Goal: Use online tool/utility: Use online tool/utility

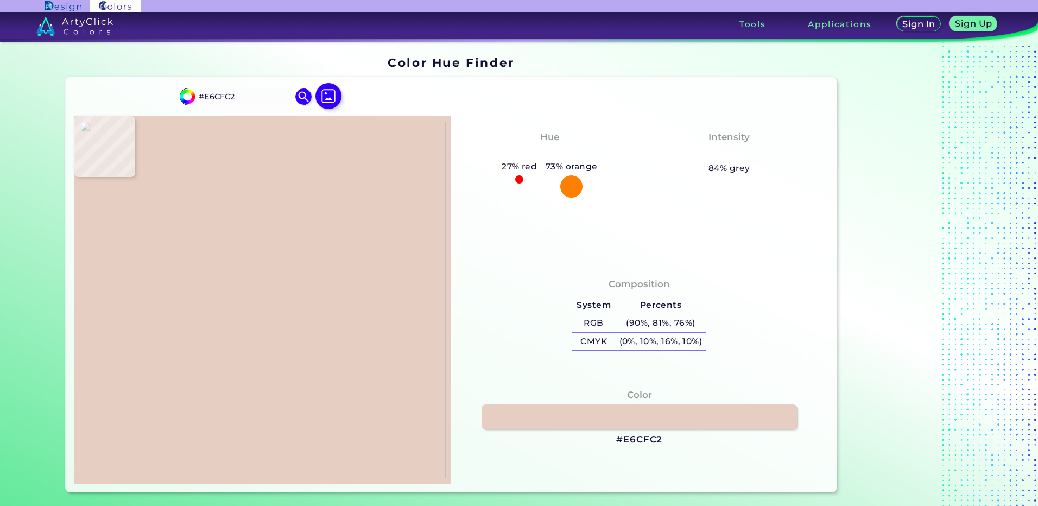
click at [260, 299] on img at bounding box center [263, 300] width 366 height 357
type input "#ecedf0"
type input "#ECEDF0"
type input "#eeedf0"
type input "#EEEDF0"
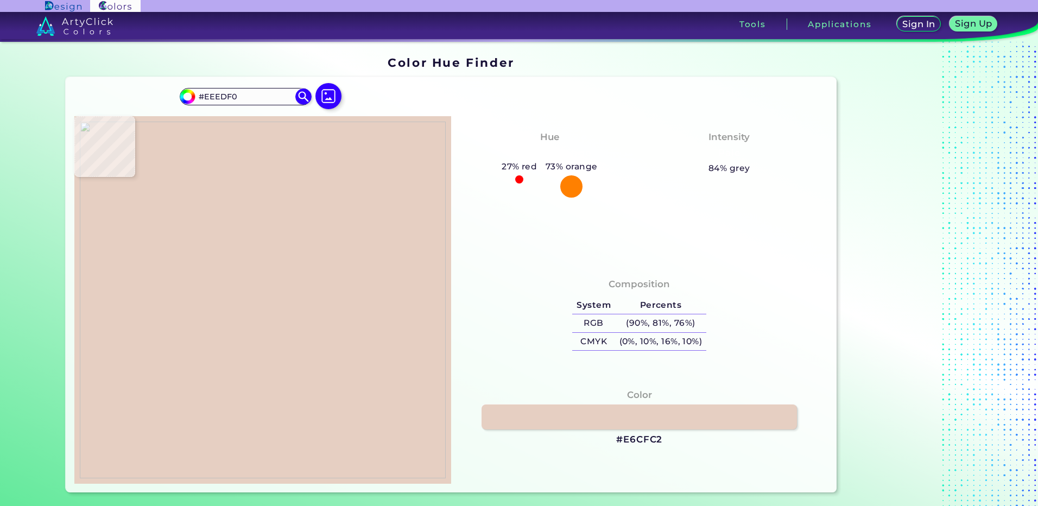
type input "#eceef0"
type input "#ECEEF0"
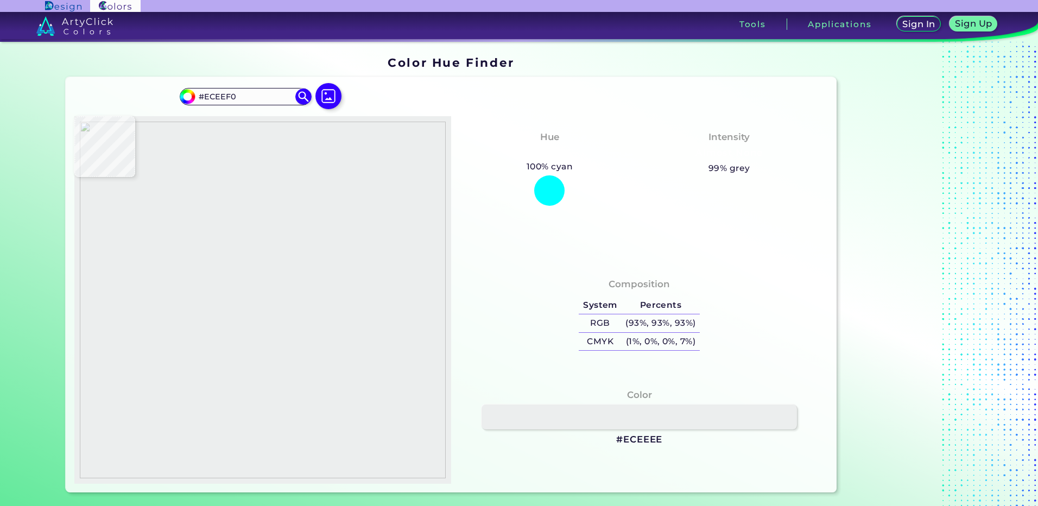
type input "#eceeee"
type input "#ECEEEE"
type input "#ededef"
type input "#EDEDEF"
type input "#eeedf0"
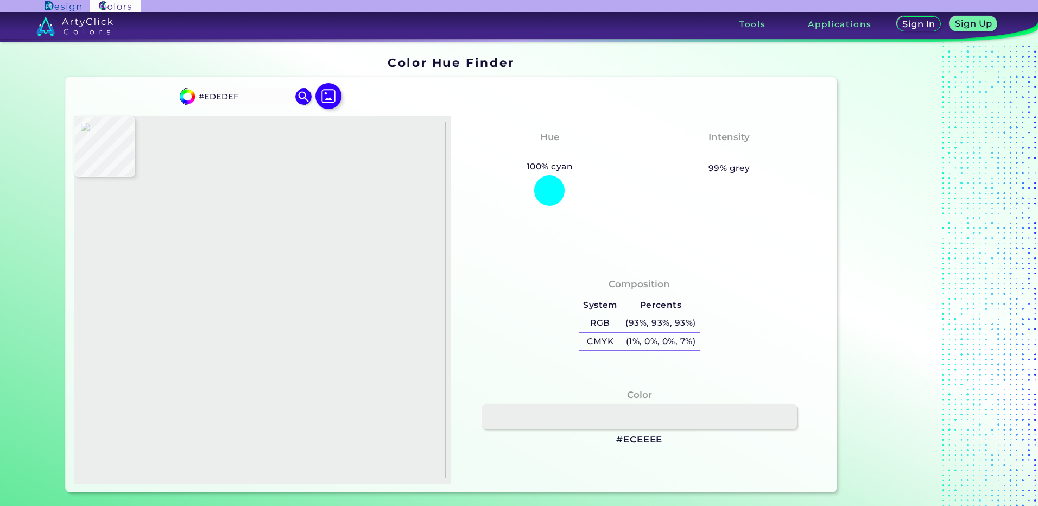
type input "#EEEDF0"
type input "#efeef1"
type input "#EFEEF1"
click at [259, 305] on img at bounding box center [263, 300] width 366 height 357
click at [630, 439] on h3 "#EFEEF1" at bounding box center [639, 439] width 43 height 13
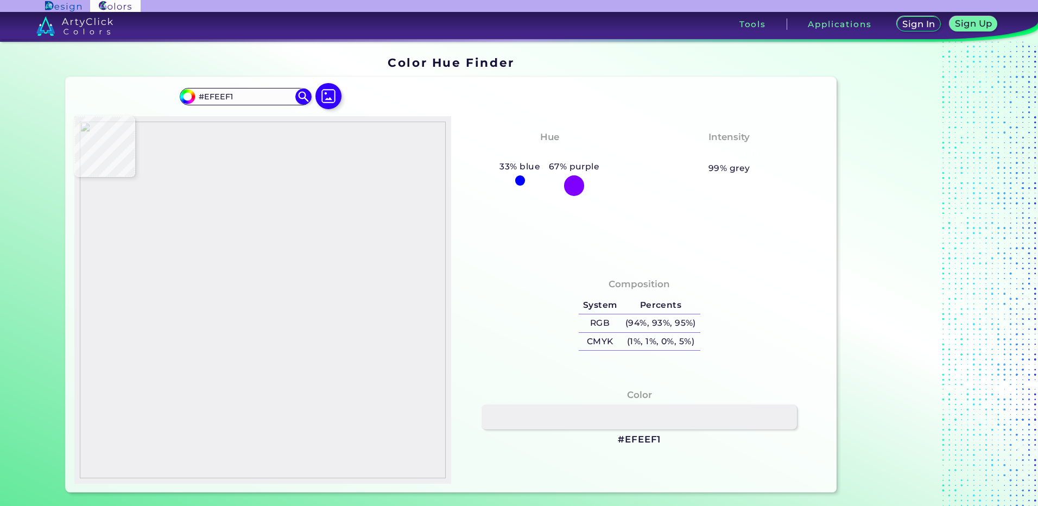
click at [633, 442] on h3 "#EFEEF1" at bounding box center [639, 439] width 43 height 13
click at [212, 301] on img at bounding box center [263, 300] width 366 height 357
type input "#eceef2"
type input "#ECEEF2"
type input "#eceef0"
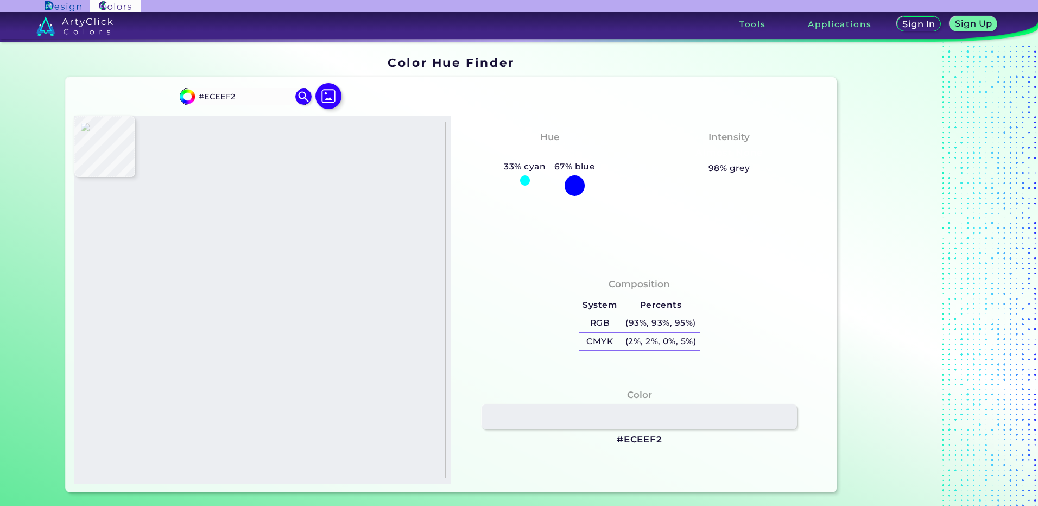
type input "#ECEEF0"
type input "#eceef2"
type input "#ECEEF2"
type input "#ebecf0"
type input "#EBECF0"
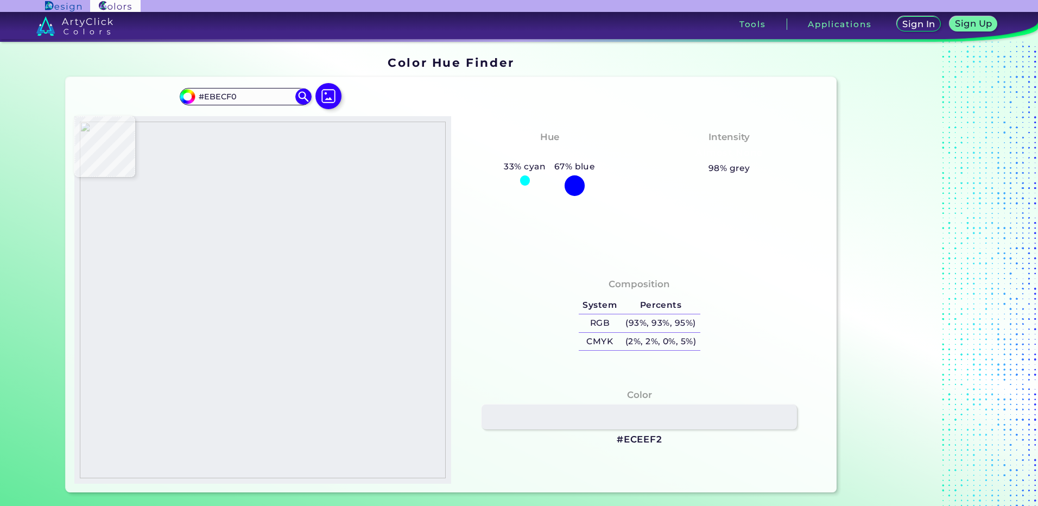
type input "#eaebf0"
type input "#EAEBF0"
type input "#e1e2ea"
type input "#E1E2EA"
type input "#c8c7cf"
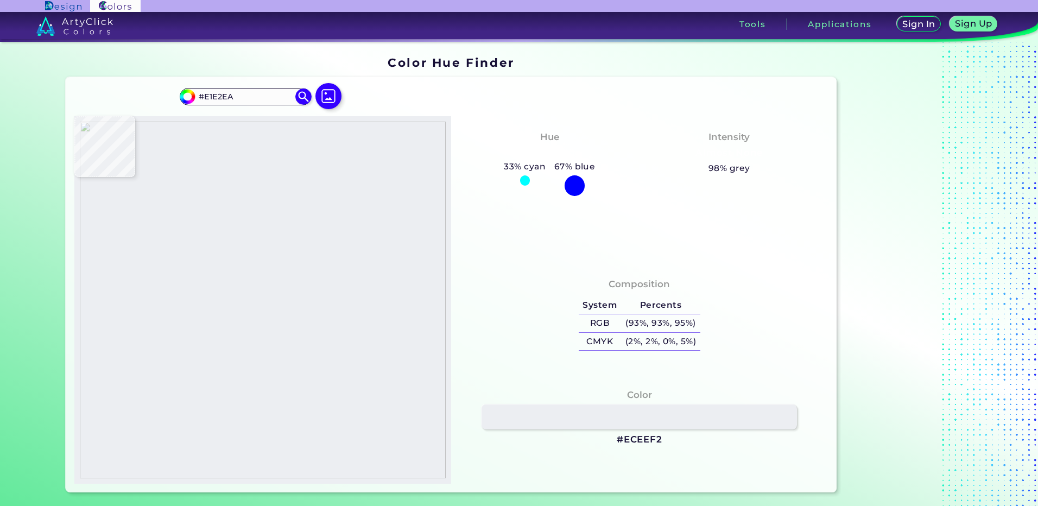
type input "#C8C7CF"
type input "#a2a4c0"
type input "#A2A4C0"
type input "#a2a4c1"
type input "#A2A4C1"
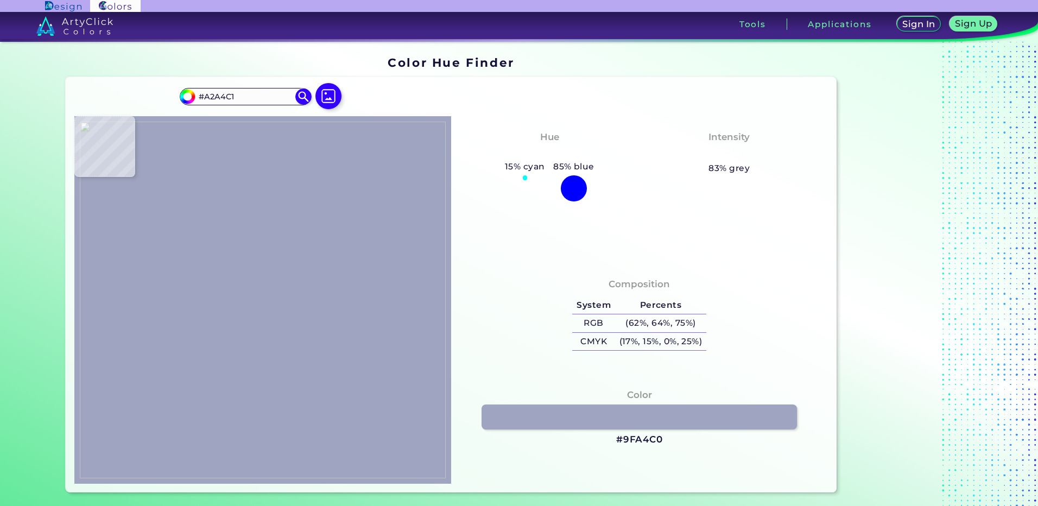
type input "#9fa4c0"
type input "#9FA4C0"
type input "#9fa2bc"
type input "#9FA2BC"
click at [231, 280] on img at bounding box center [263, 300] width 366 height 357
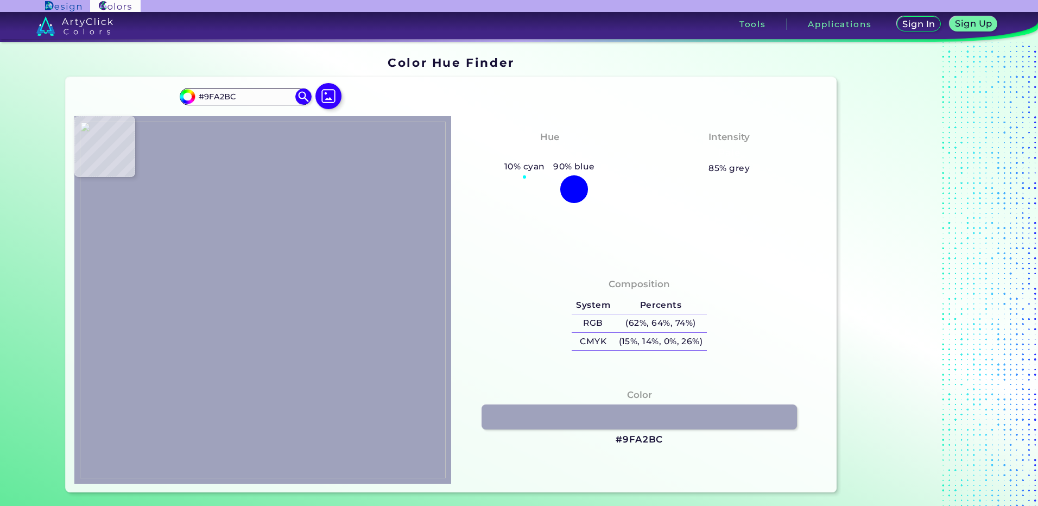
click at [634, 437] on h3 "#9FA2BC" at bounding box center [639, 439] width 47 height 13
click at [229, 277] on img at bounding box center [263, 300] width 366 height 357
type input "#a0a5bf"
type input "#A0A5BF"
type input "#a2a4bf"
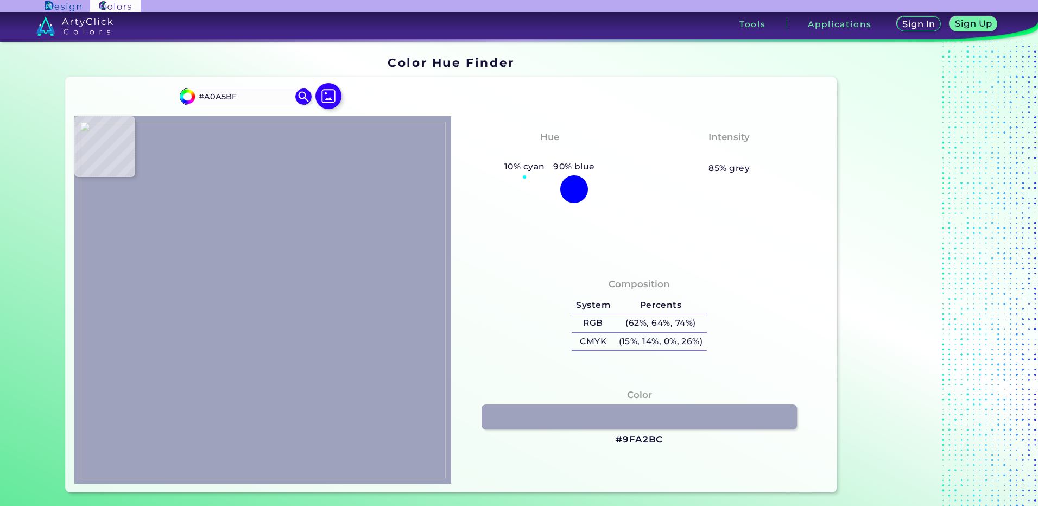
type input "#A2A4BF"
type input "#9ea3bc"
type input "#9EA3BC"
type input "#a0a2bd"
type input "#A0A2BD"
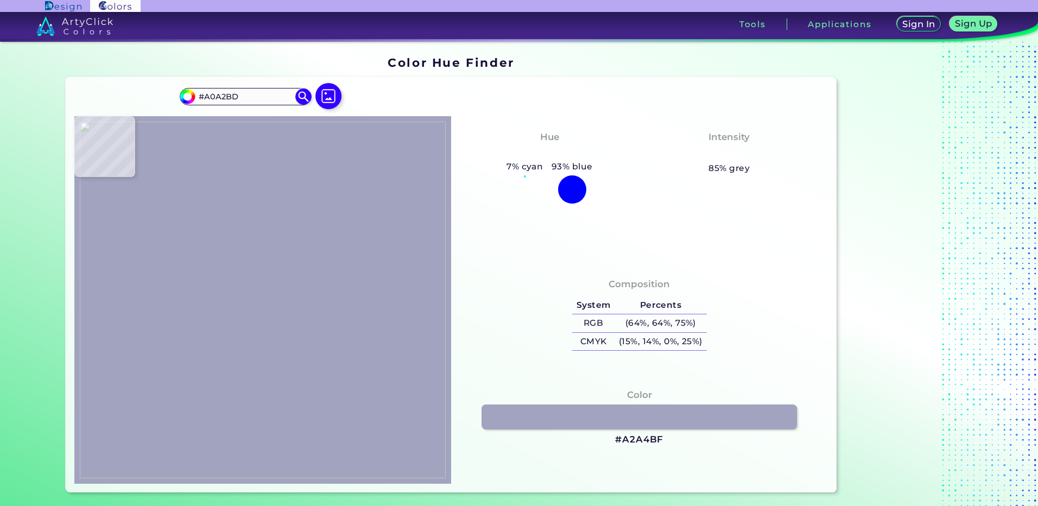
type input "#9ea0bc"
type input "#9EA0BC"
type input "#64648d"
type input "#64648D"
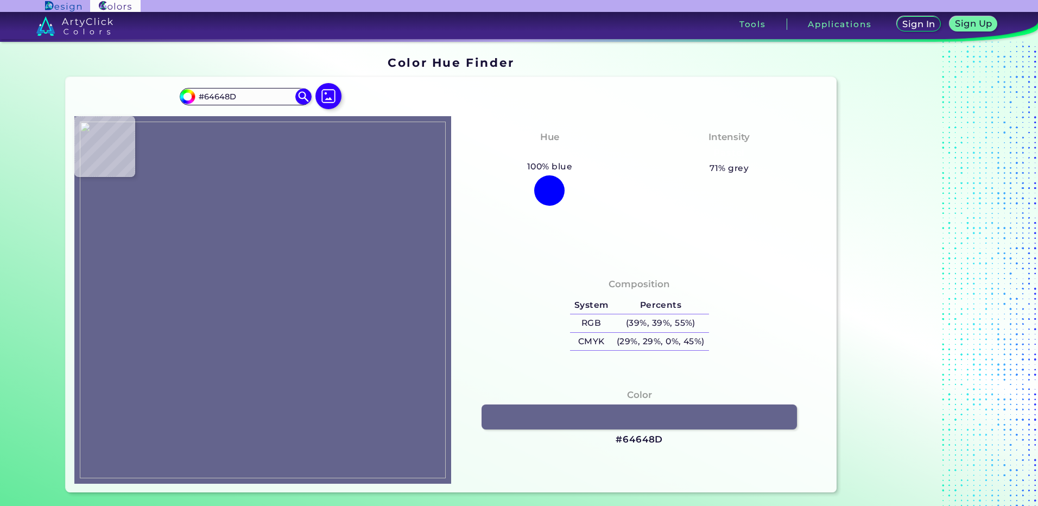
type input "#a2a4bf"
type input "#A2A4BF"
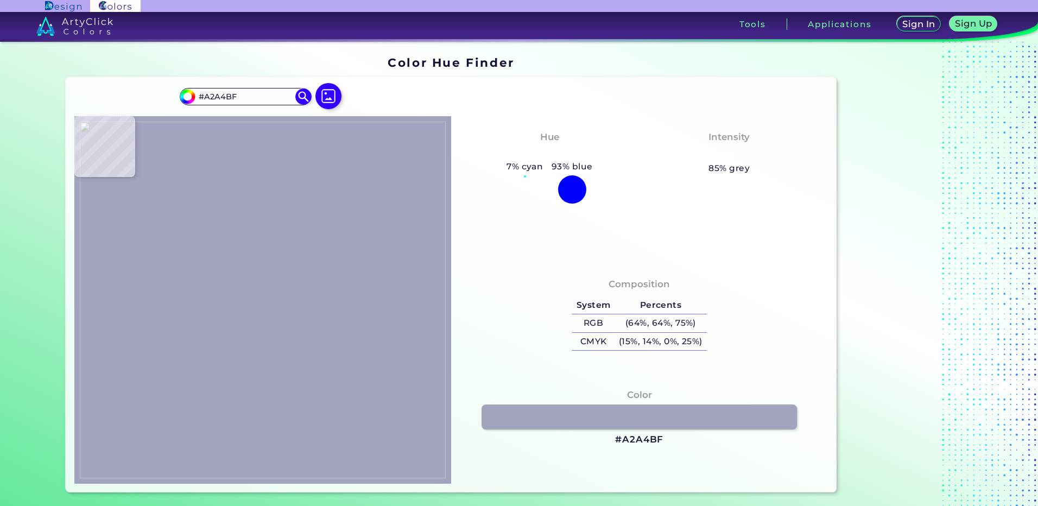
type input "#a3a5c0"
type input "#A3A5C0"
type input "#a4a4bf"
type input "#A4A4BF"
type input "#a7a6be"
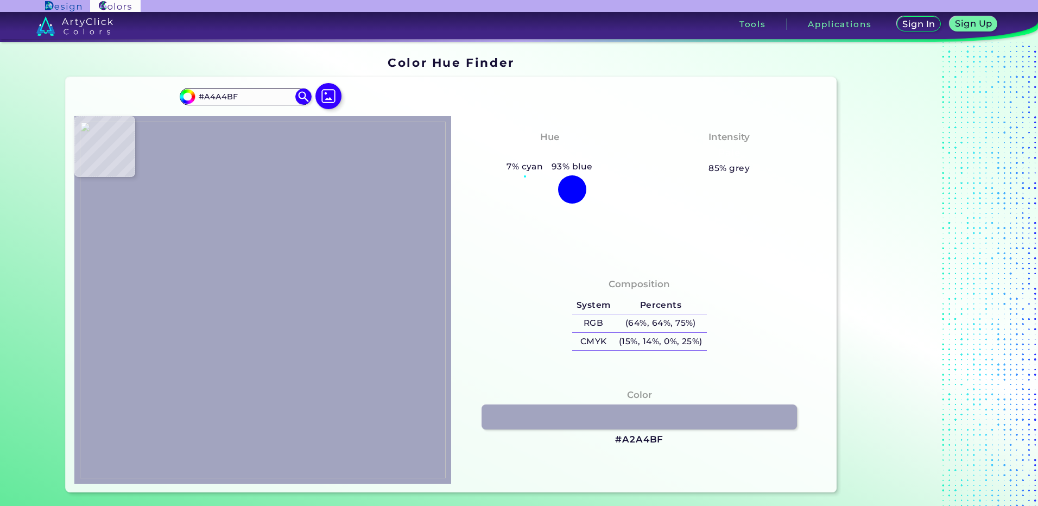
type input "#A7A6BE"
type input "#a4a5c0"
type input "#A4A5C0"
type input "#a1a5bd"
type input "#A1A5BD"
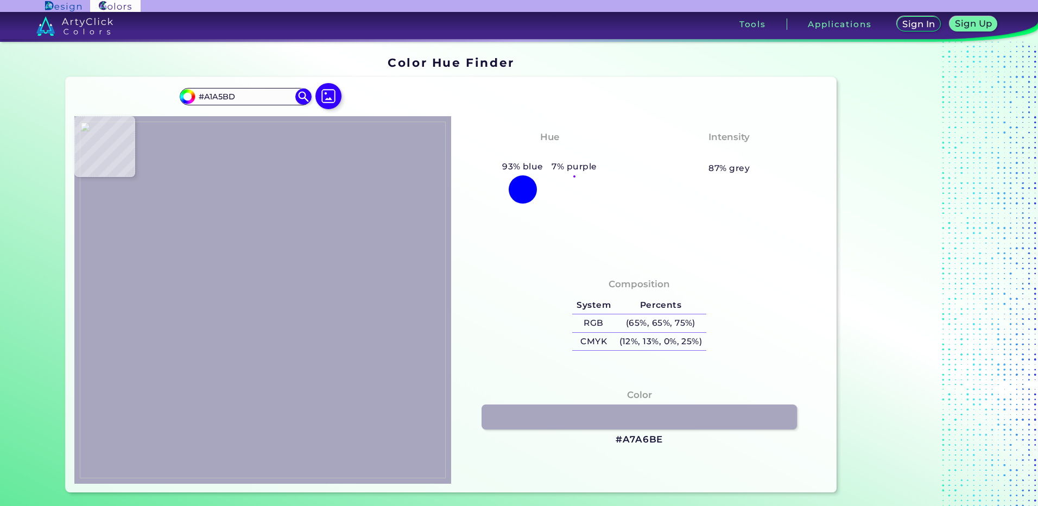
type input "#64648b"
type input "#64648B"
type input "#616188"
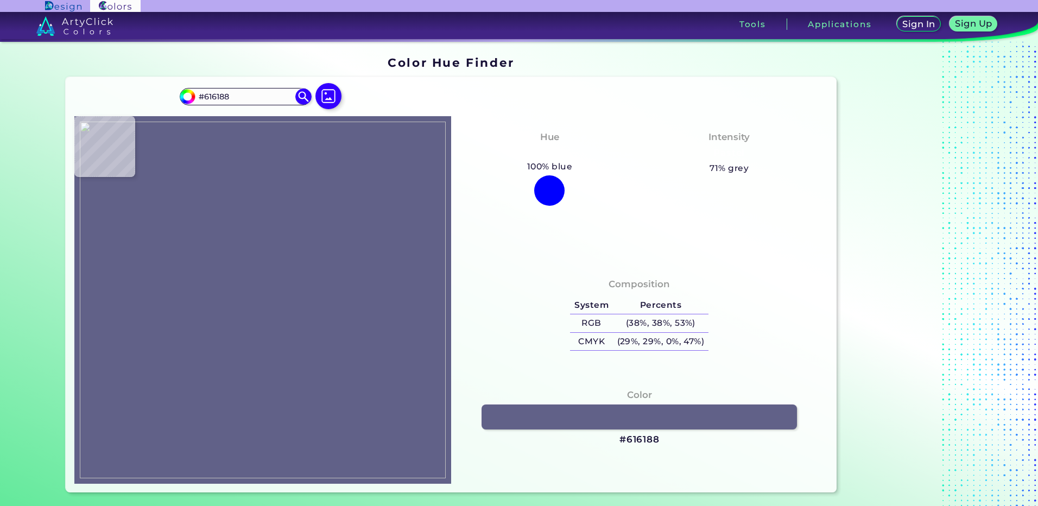
type input "#9fa1bd"
type input "#9FA1BD"
type input "#9fa2bc"
type input "#9FA2BC"
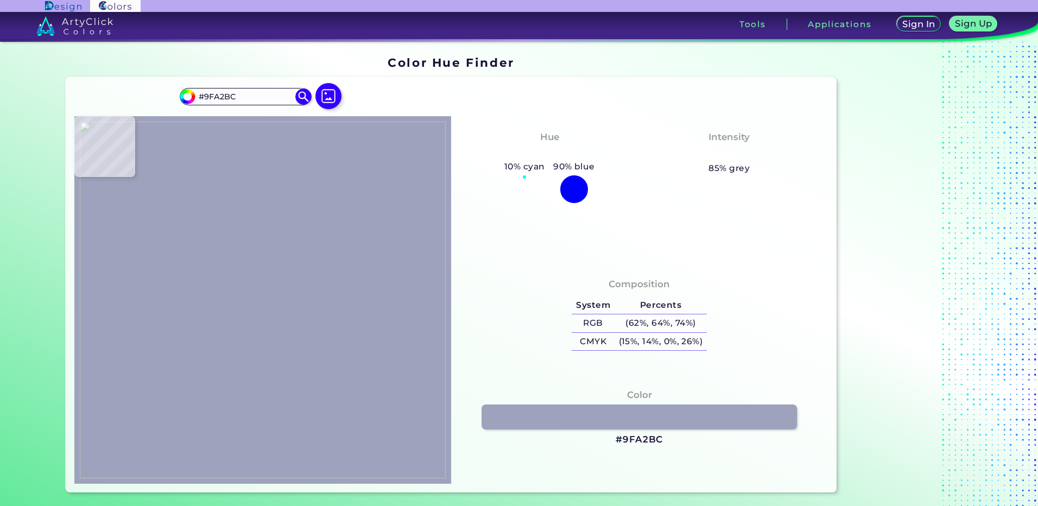
type input "#9fa2bb"
type input "#9FA2BB"
type input "#9b9eba"
type input "#9B9EBA"
type input "#6a6d90"
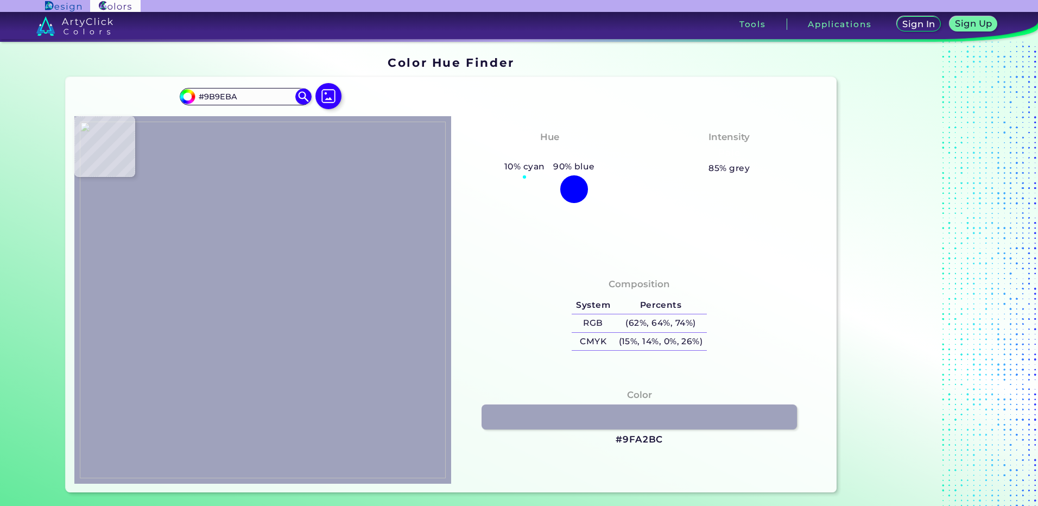
type input "#6A6D90"
type input "#a0a6bd"
type input "#A0A6BD"
type input "#a2a4bf"
type input "#A2A4BF"
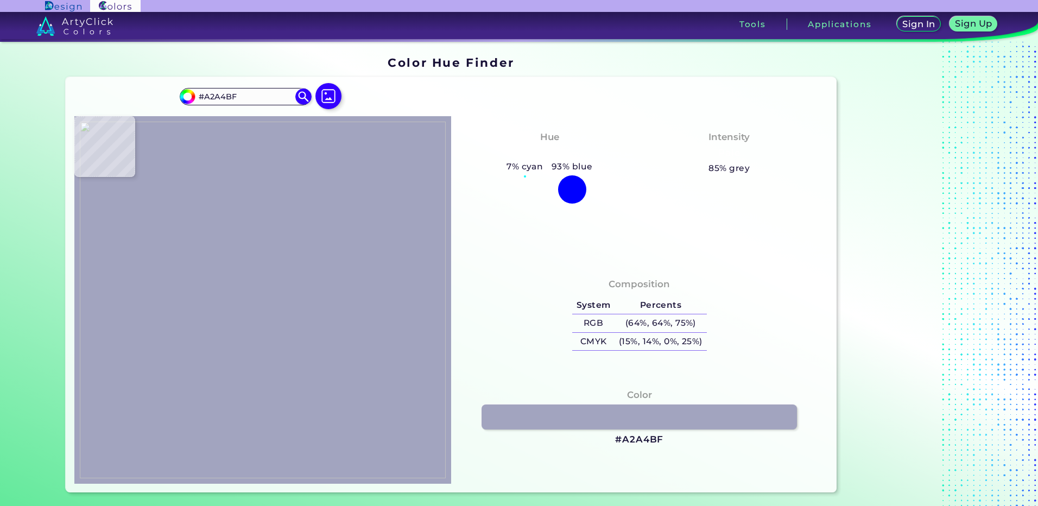
type input "#616188"
type input "#64648b"
type input "#64648B"
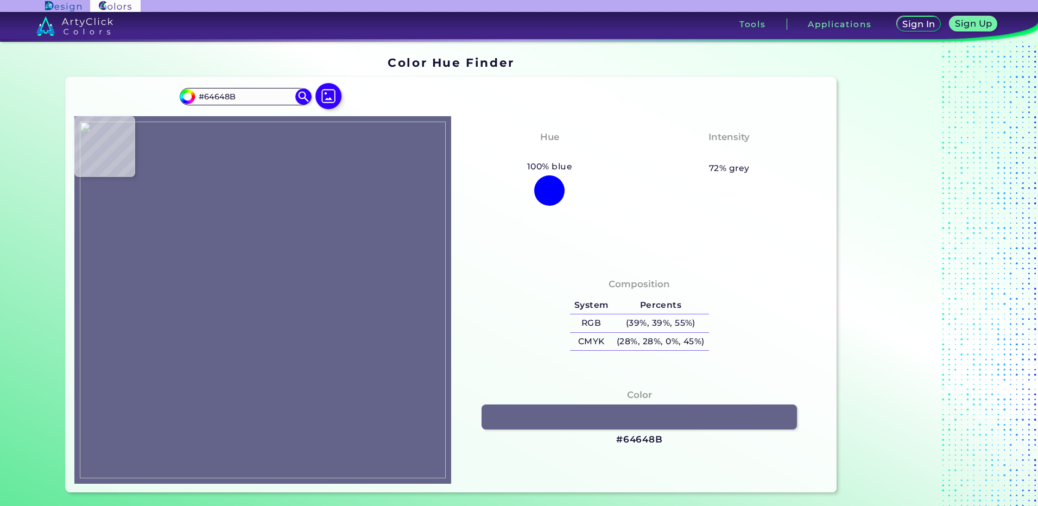
click at [230, 282] on img at bounding box center [263, 300] width 366 height 357
click at [624, 437] on h3 "#64648B" at bounding box center [639, 439] width 47 height 13
click at [264, 303] on img at bounding box center [263, 300] width 366 height 357
type input "#eceef0"
type input "#ECEEF0"
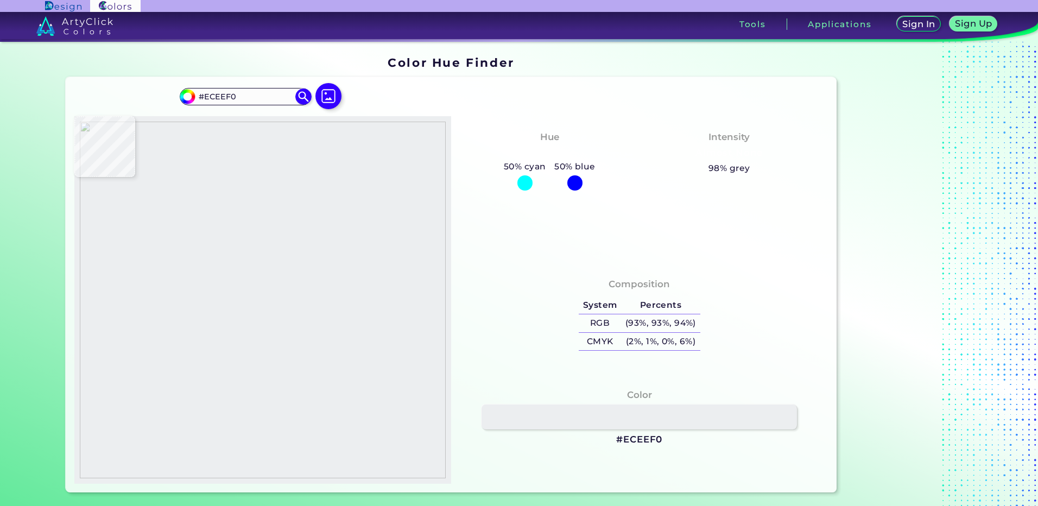
type input "#ecedf0"
type input "#ECEDF0"
type input "#eceef0"
type input "#ECEEF0"
type input "#ebedee"
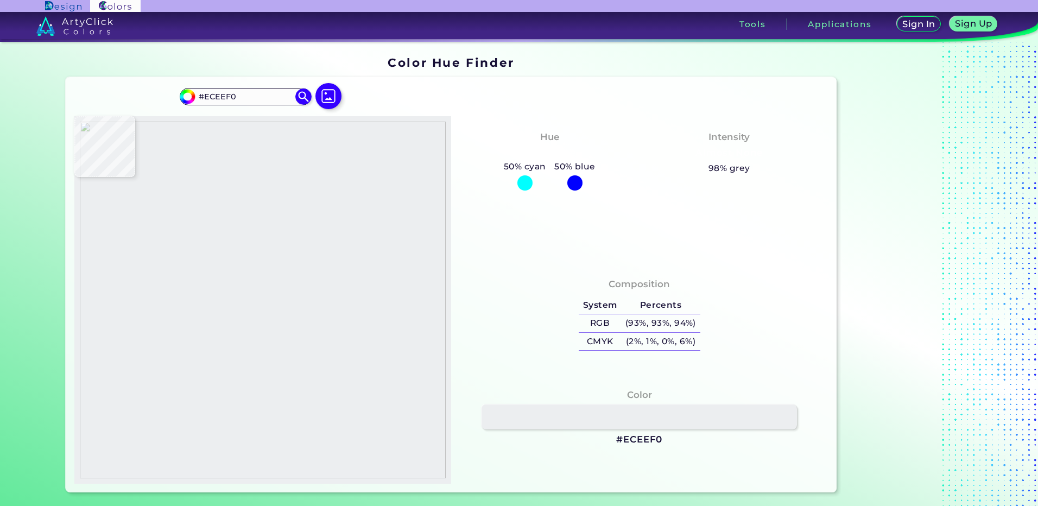
type input "#EBEDEE"
type input "#e8edeb"
type input "#E8EDEB"
type input "#c7b0b1"
type input "#C7B0B1"
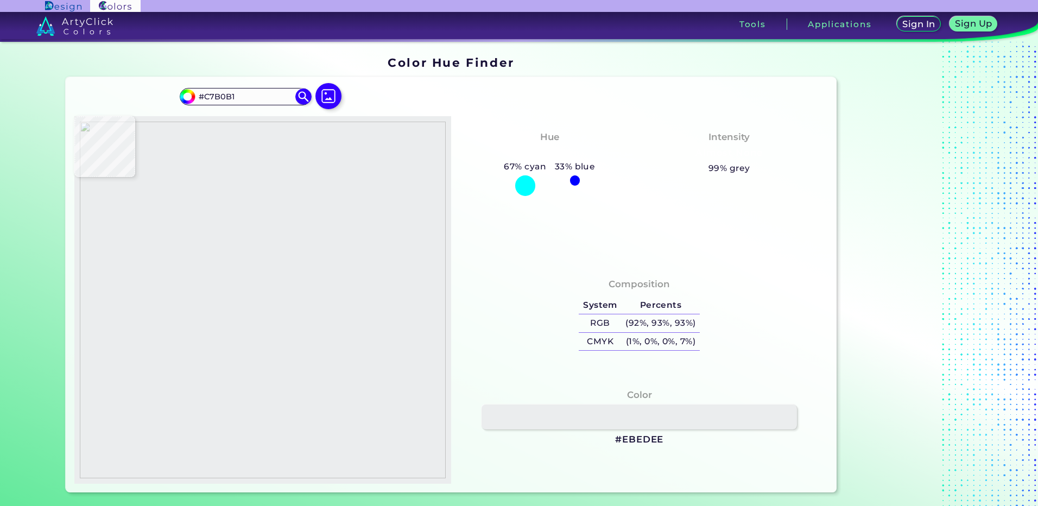
type input "#d8beb6"
type input "#D8BEB6"
type input "#e6c7bd"
type input "#E6C7BD"
type input "#eccdbf"
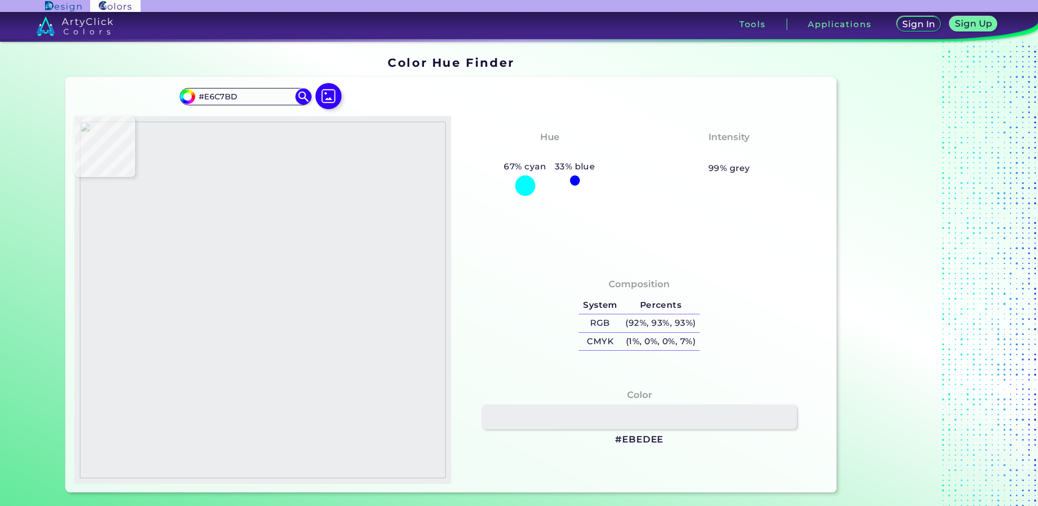
type input "#ECCDBF"
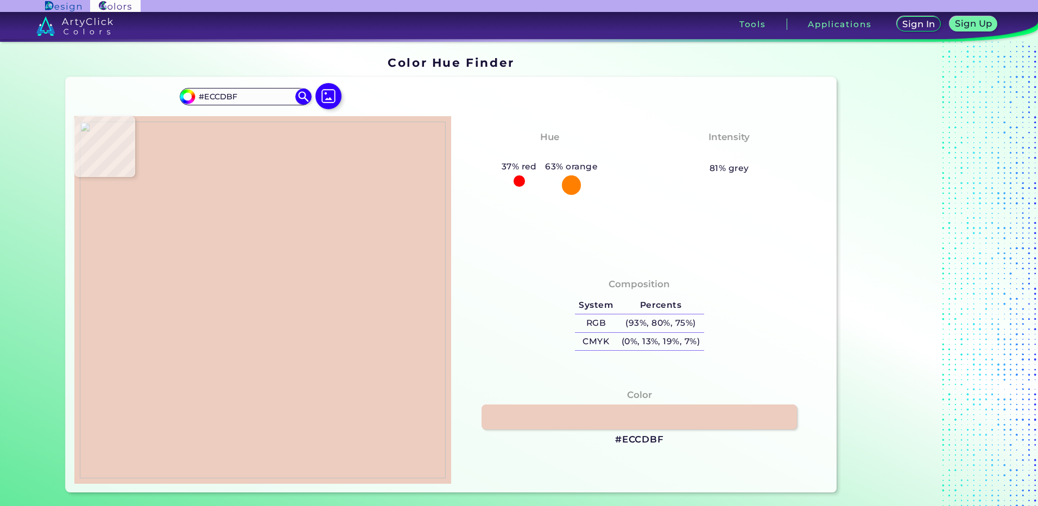
type input "#ebccbe"
type input "#EBCCBE"
type input "#ecccbe"
type input "#ECCCBE"
type input "#ecccbc"
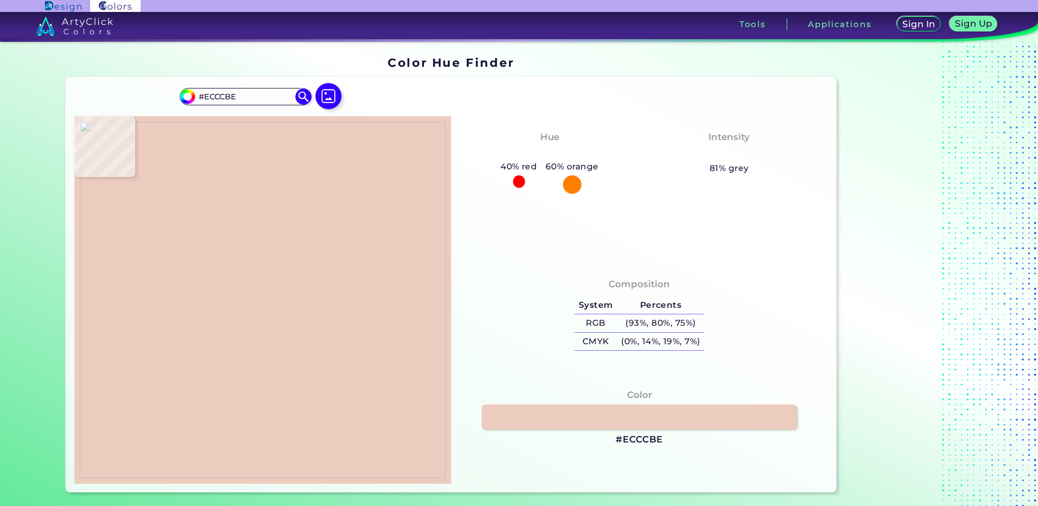
type input "#ECCCBC"
type input "#ebcdbe"
type input "#EBCDBE"
type input "#ebcec1"
type input "#EBCEC1"
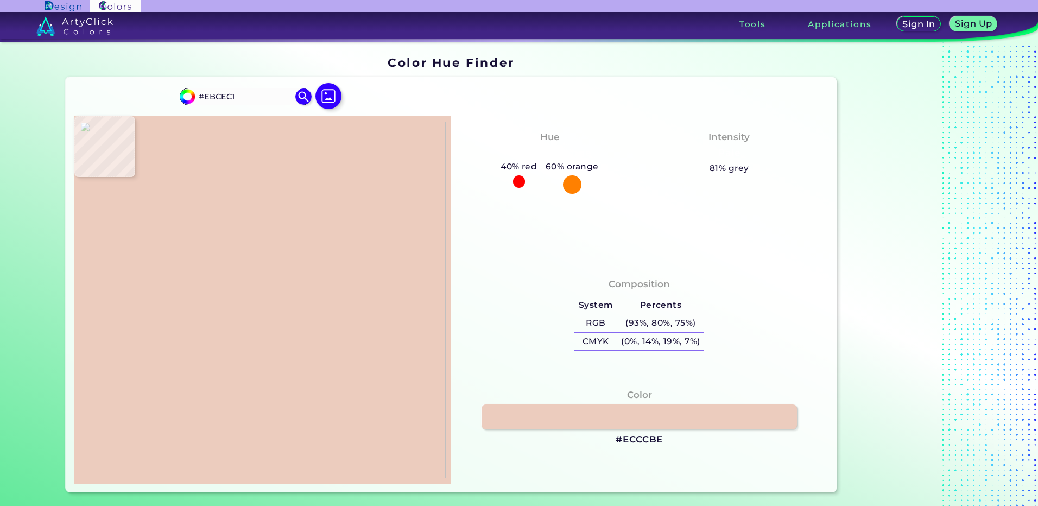
type input "#e4c6bd"
type input "#E4C6BD"
type input "#cbafa9"
type input "#CBAFA9"
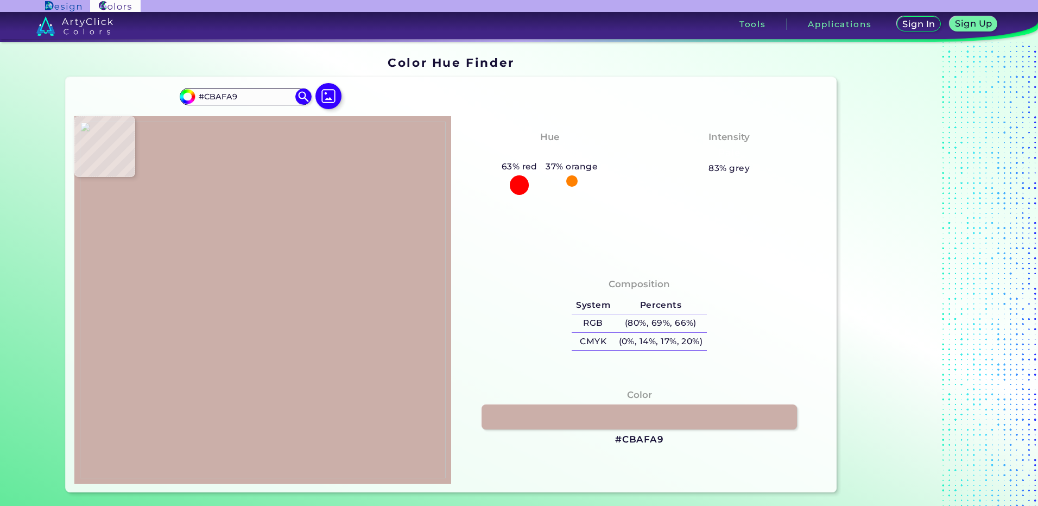
type input "#ebcec1"
type input "#EBCEC1"
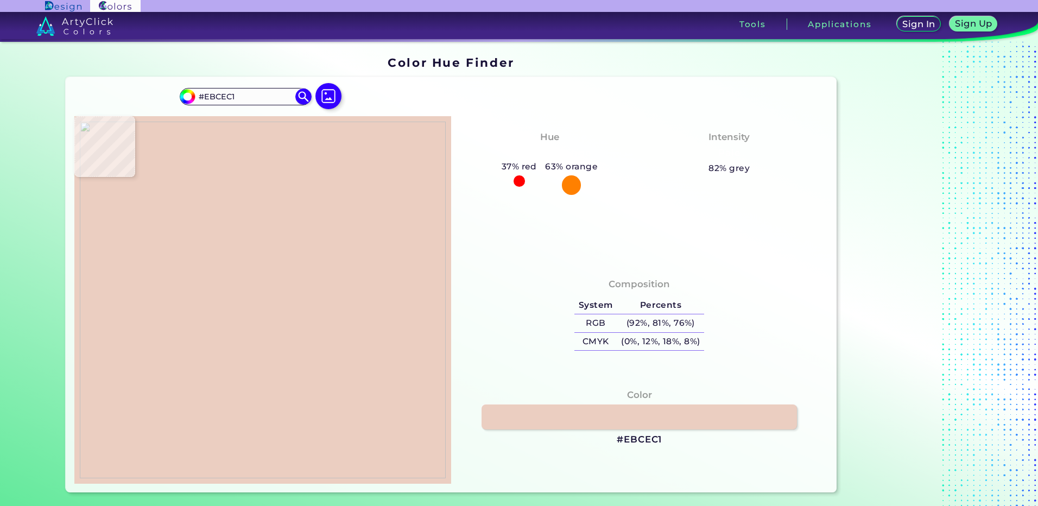
type input "#ebcdbe"
type input "#EBCDBE"
type input "#ecccbd"
type input "#ECCCBD"
type input "#ecccc1"
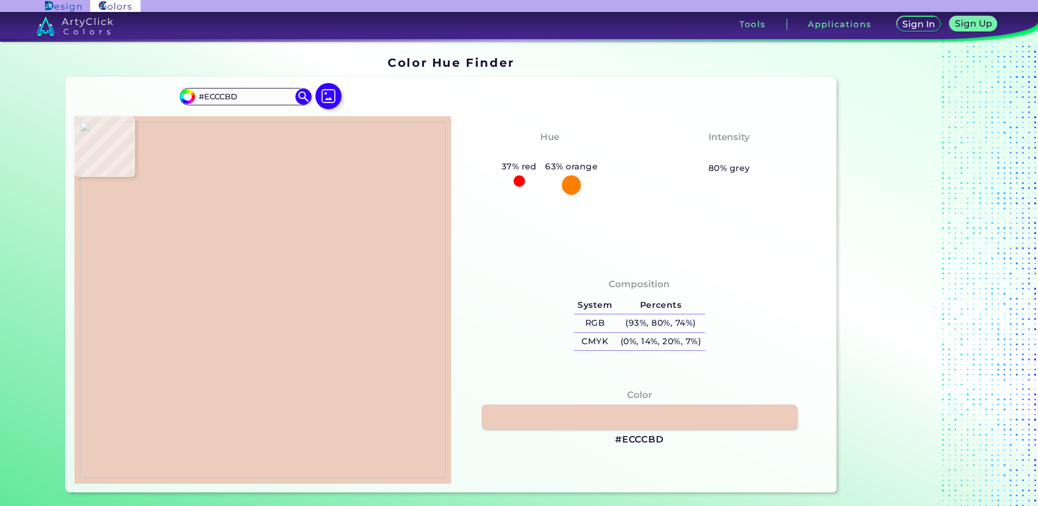
type input "#ECCCC1"
type input "#dbbcb5"
type input "#DBBCB5"
type input "#dfc0b6"
type input "#DFC0B6"
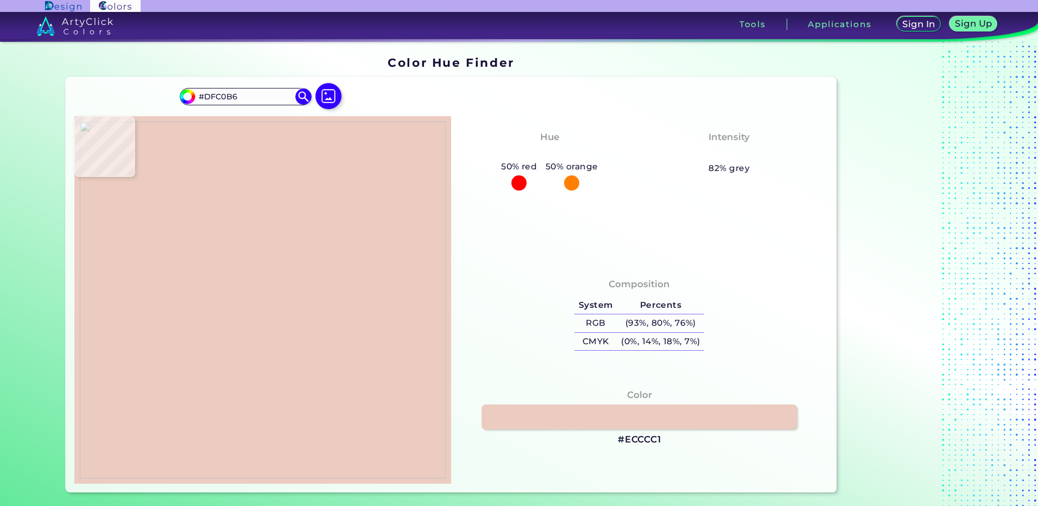
type input "#dbbdb5"
type input "#DBBDB5"
type input "#e9ccbd"
type input "#E9CCBD"
type input "#eacdbe"
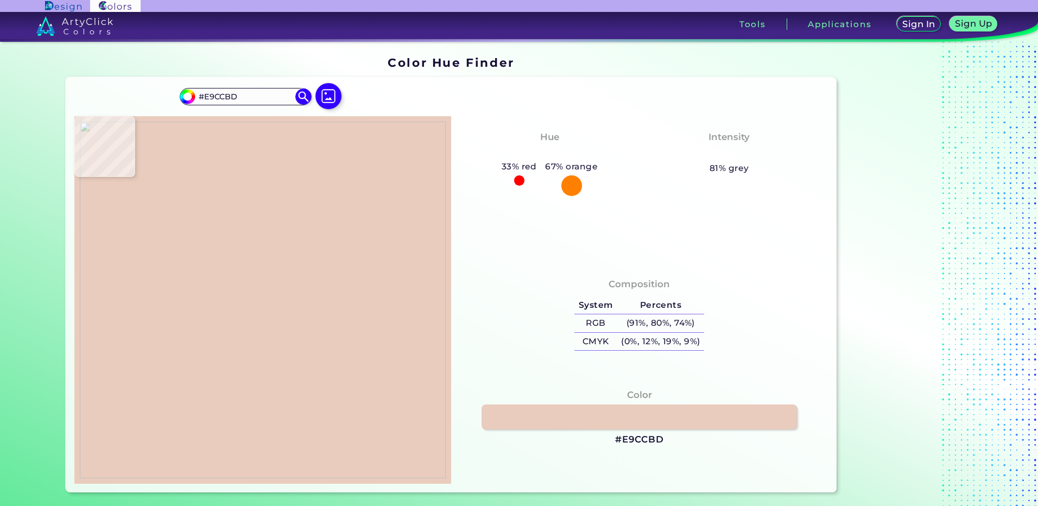
type input "#EACDBE"
type input "#ebcabf"
type input "#EBCABF"
type input "#e4c1b8"
type input "#E4C1B8"
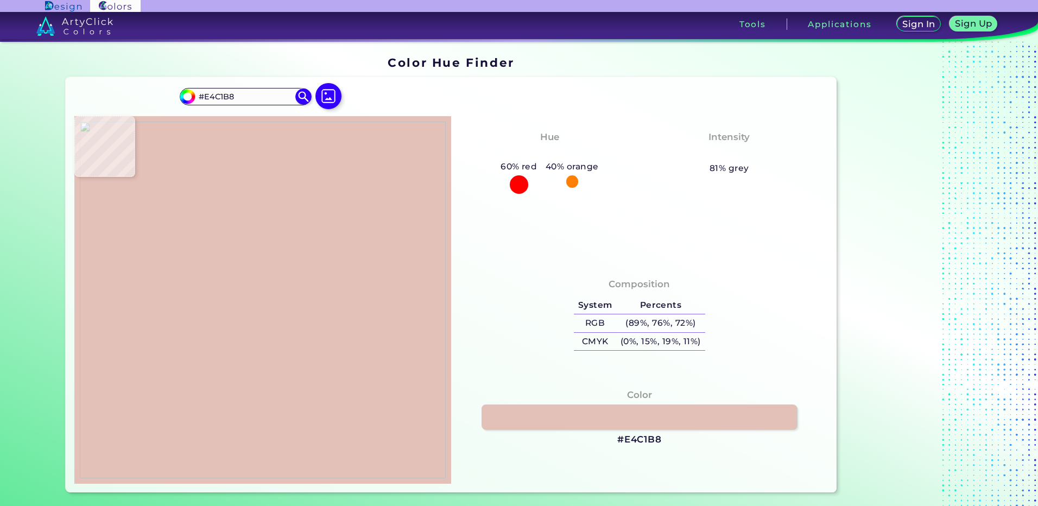
type input "#eac9bd"
type input "#EAC9BD"
type input "#e9ccbd"
type input "#E9CCBD"
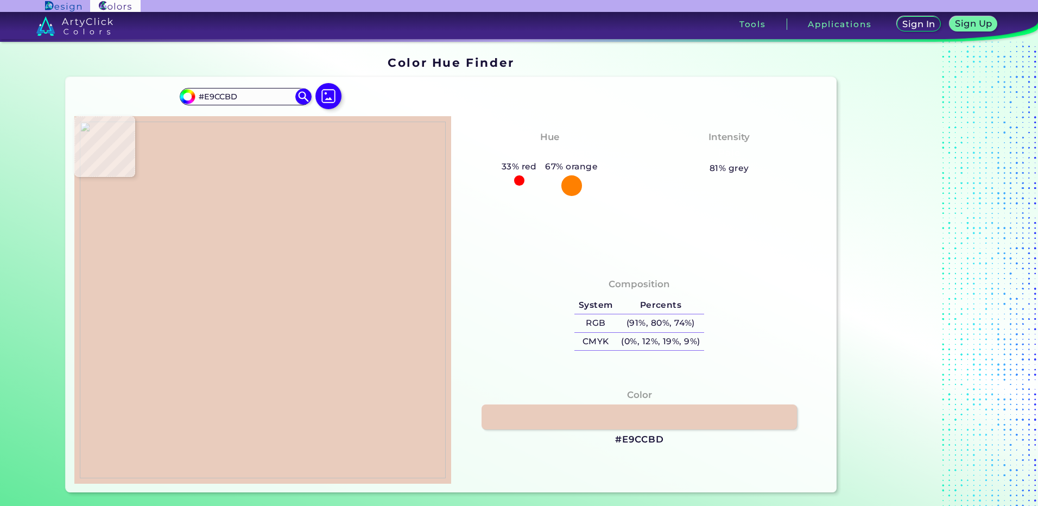
click at [248, 296] on img at bounding box center [263, 300] width 366 height 357
click at [628, 437] on h3 "#E9CCBD" at bounding box center [639, 439] width 49 height 13
drag, startPoint x: 253, startPoint y: 302, endPoint x: 248, endPoint y: 303, distance: 5.5
click at [253, 302] on img at bounding box center [263, 300] width 366 height 357
type input "#ede5e9"
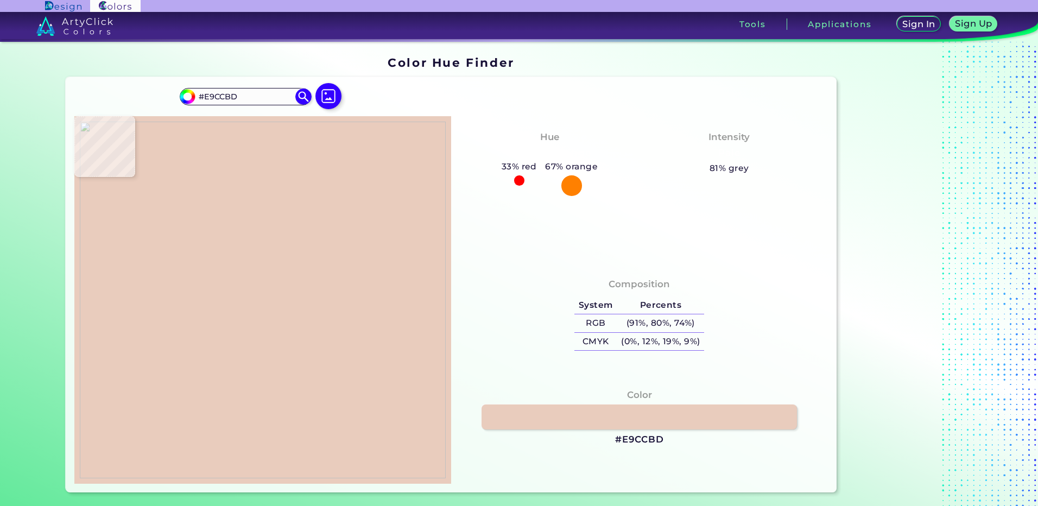
type input "#EDE5E9"
type input "#d9bbb4"
type input "#D9BBB4"
type input "#e0c5ba"
type input "#E0C5BA"
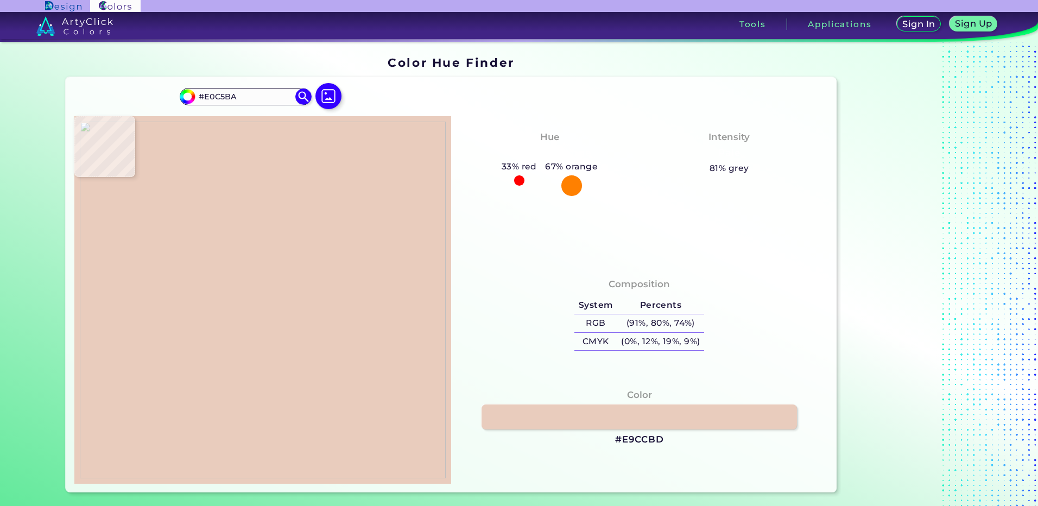
type input "#eaccc0"
type input "#EACCC0"
type input "#e1c2b9"
type input "#E1C2B9"
type input "#ebcdbb"
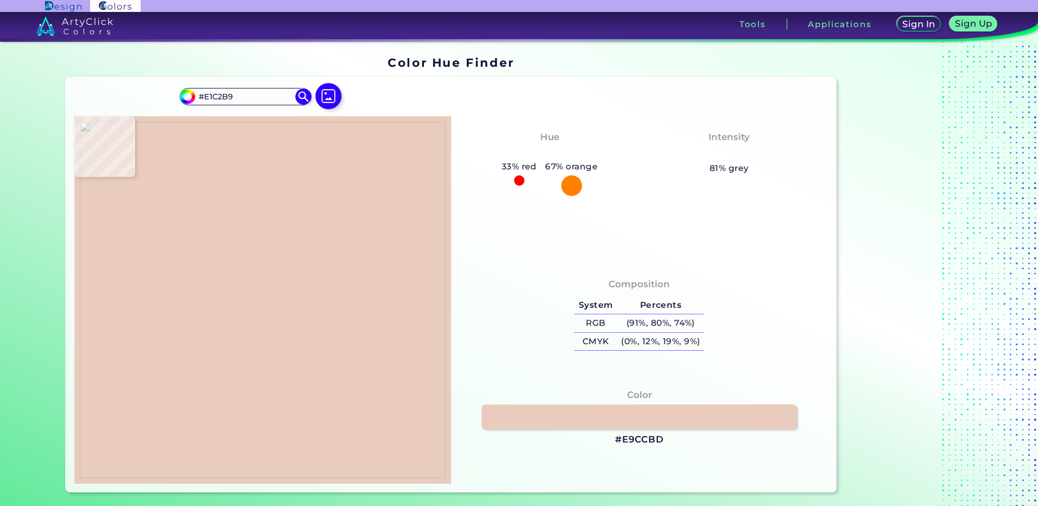
type input "#EBCDBB"
type input "#e1baab"
type input "#E1BAAB"
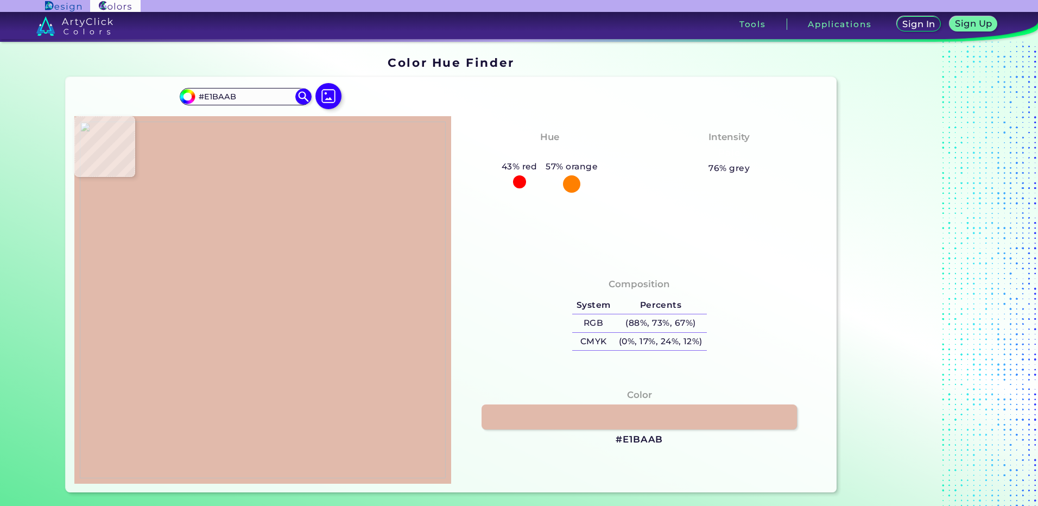
type input "#e3b9a7"
type input "#E3B9A7"
type input "#deb7a9"
type input "#DEB7A9"
type input "#b88f8b"
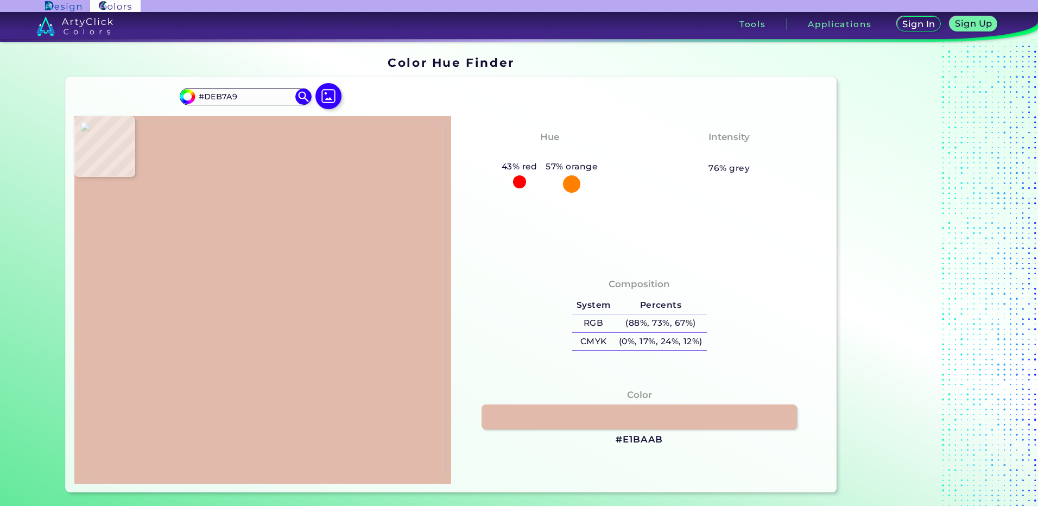
type input "#B88F8B"
type input "#e4d7d9"
type input "#E4D7D9"
type input "#ebedee"
type input "#EBEDEE"
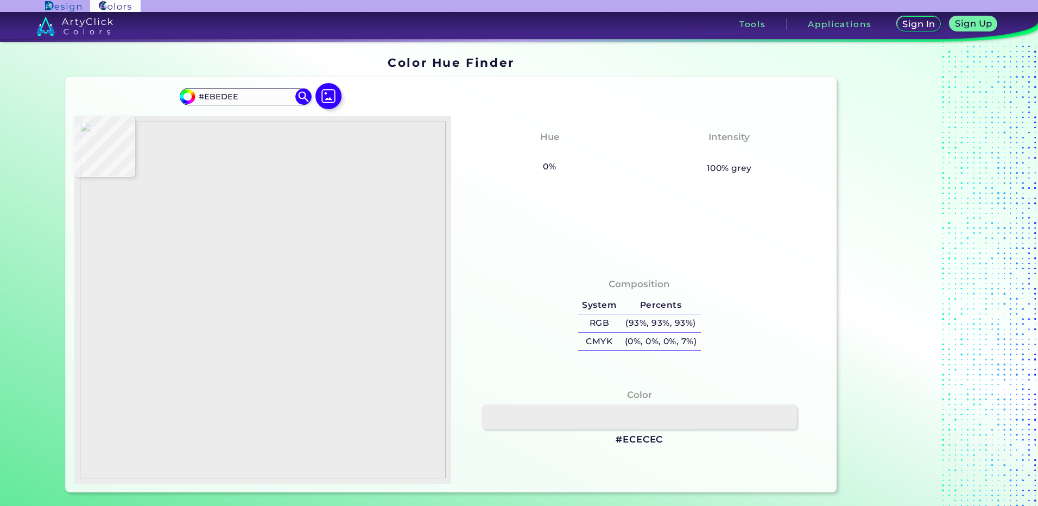
type input "#ececec"
type input "#ECECEC"
type input "#e4dede"
type input "#E4DEDE"
type input "#ddd3d1"
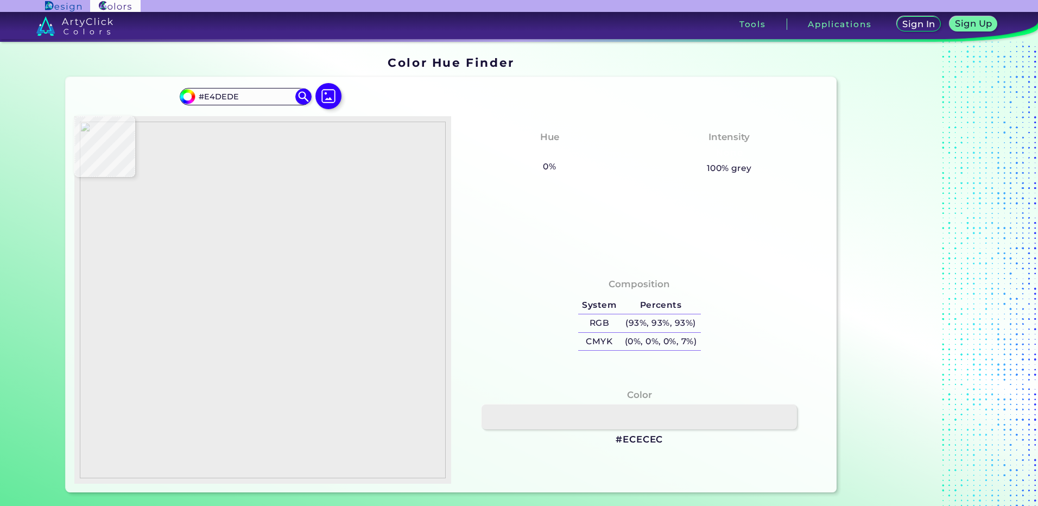
type input "#DDD3D1"
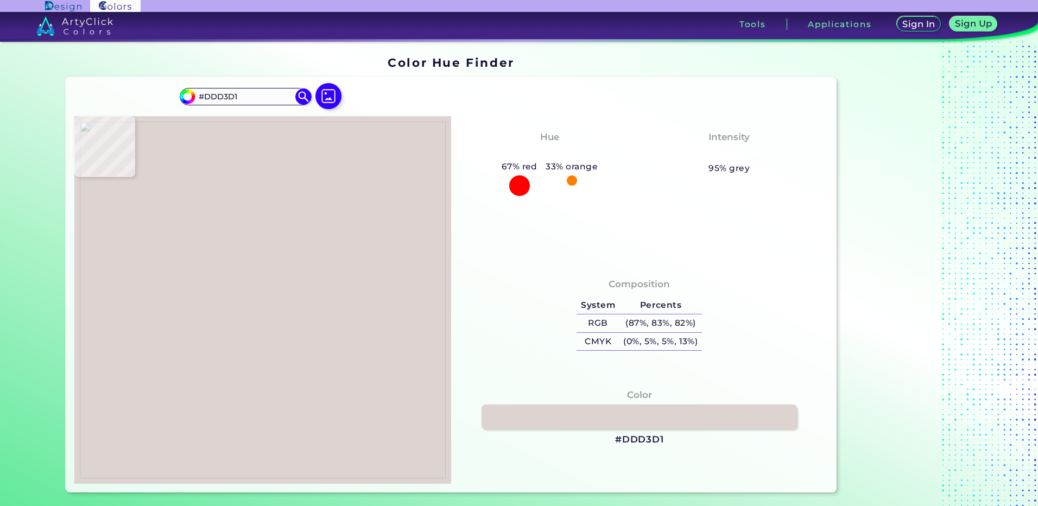
type input "#e8ebec"
type input "#E8EBEC"
type input "#ebedee"
type input "#EBEDEE"
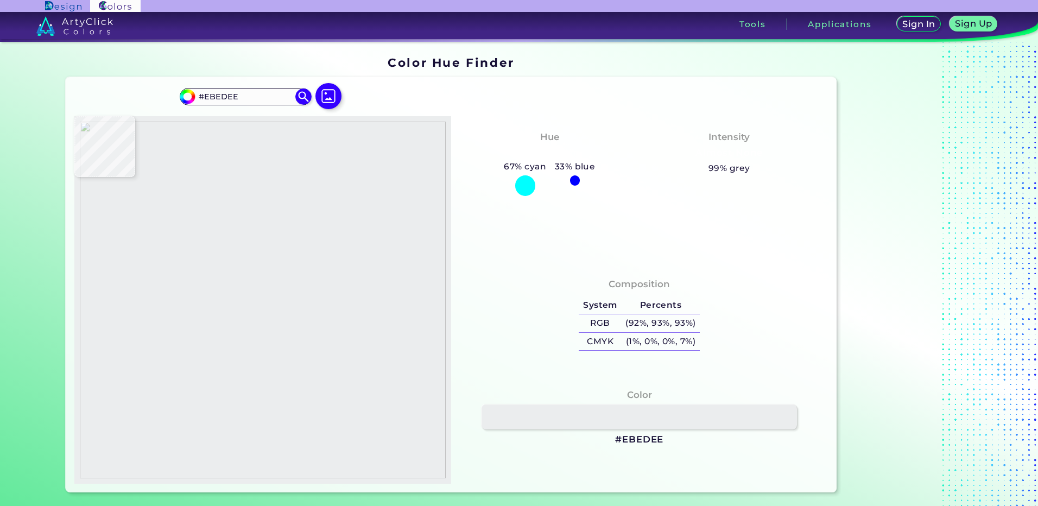
type input "#b89c9e"
type input "#B89C9E"
type input "#bd9791"
type input "#BD9791"
type input "#e2b9a9"
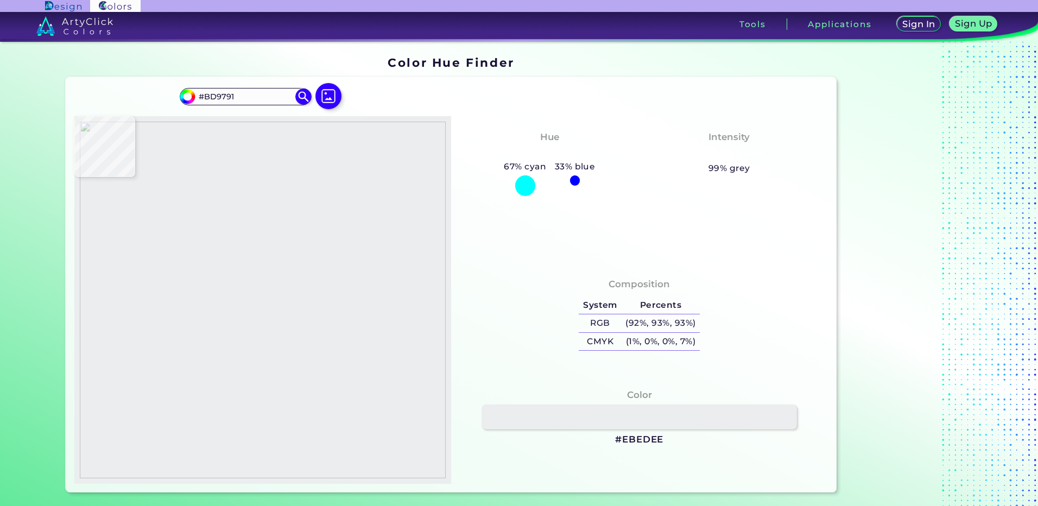
type input "#E2B9A9"
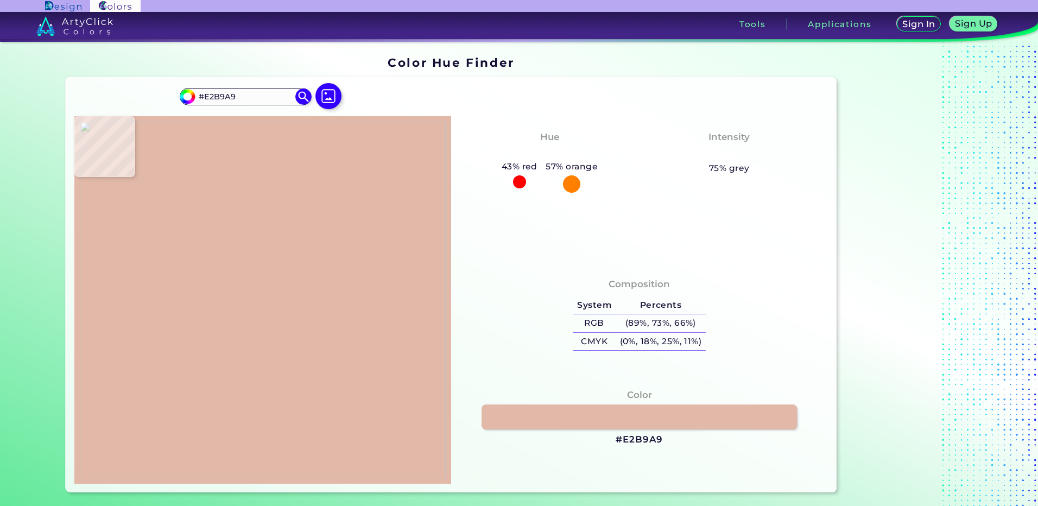
type input "#e2b9aa"
type input "#E2B9AA"
type input "#e1b8ab"
type input "#E1B8AB"
type input "#b89c9e"
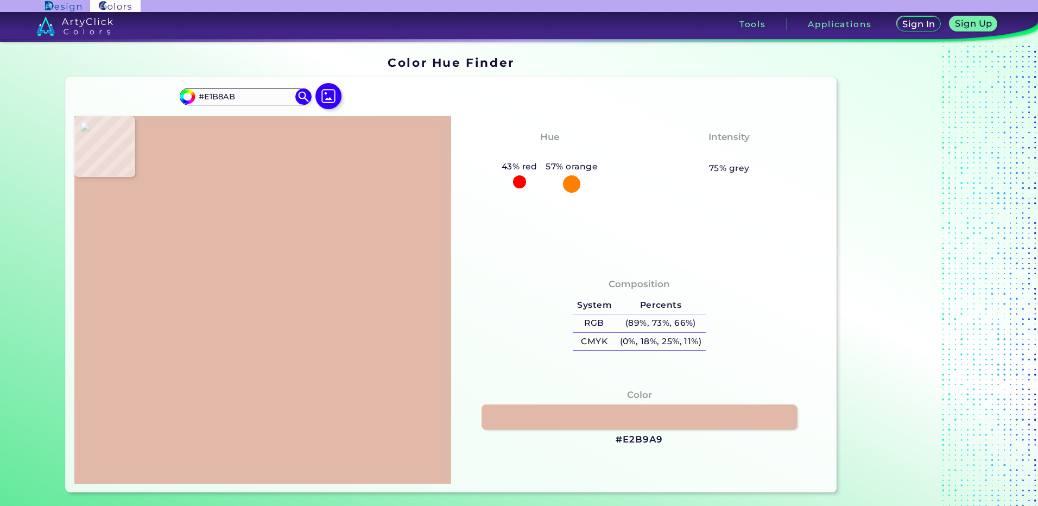
type input "#B89C9E"
type input "#ebe7e9"
type input "#EBE7E9"
type input "#ebecee"
type input "#EBECEE"
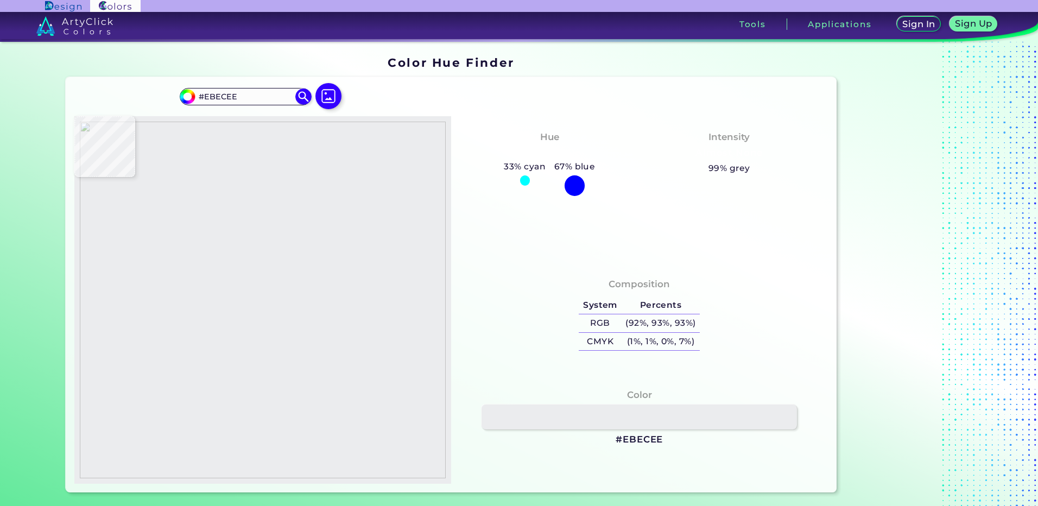
type input "#ebedee"
type input "#EBEDEE"
type input "#ebeced"
type input "#EBECED"
type input "#eee8ea"
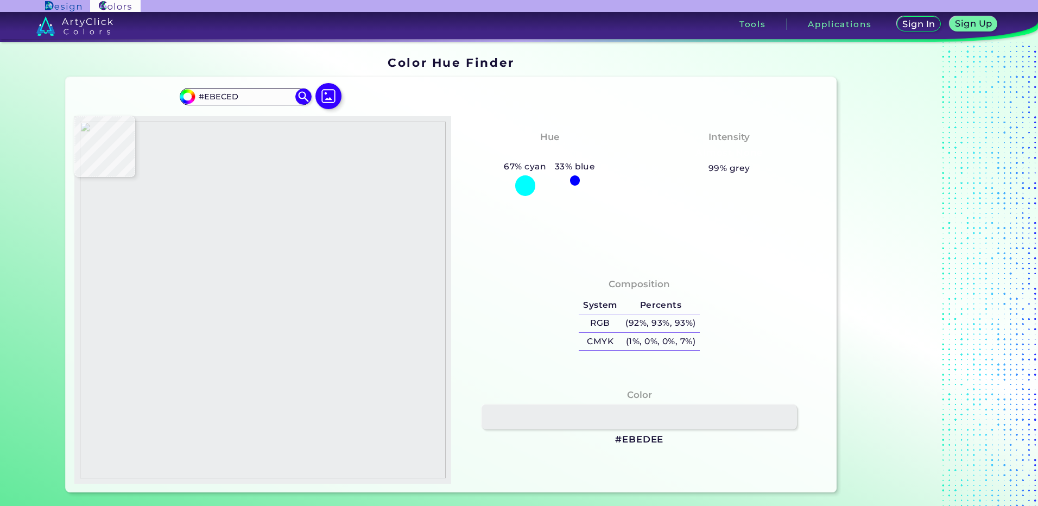
type input "#EEE8EA"
type input "#d6bfbf"
type input "#D6BFBF"
type input "#b19594"
type input "#B19594"
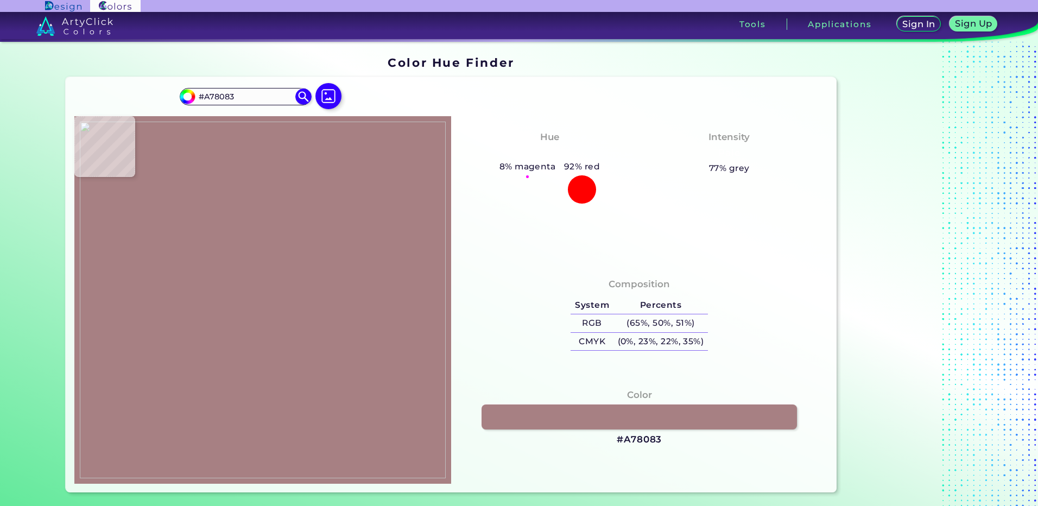
click at [244, 309] on img at bounding box center [263, 300] width 366 height 357
drag, startPoint x: 628, startPoint y: 437, endPoint x: 261, endPoint y: 437, distance: 367.6
click at [627, 437] on h3 "#A78083" at bounding box center [639, 439] width 45 height 13
click at [236, 328] on img at bounding box center [263, 300] width 366 height 357
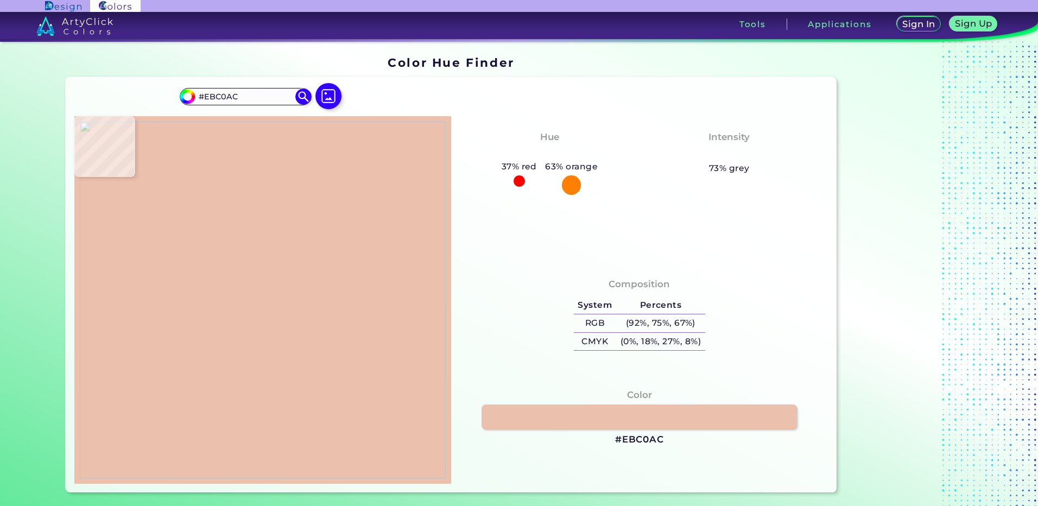
click at [236, 326] on img at bounding box center [263, 300] width 366 height 357
click at [650, 445] on h3 "#EBC0AC" at bounding box center [639, 439] width 49 height 13
click at [229, 332] on img at bounding box center [263, 300] width 366 height 357
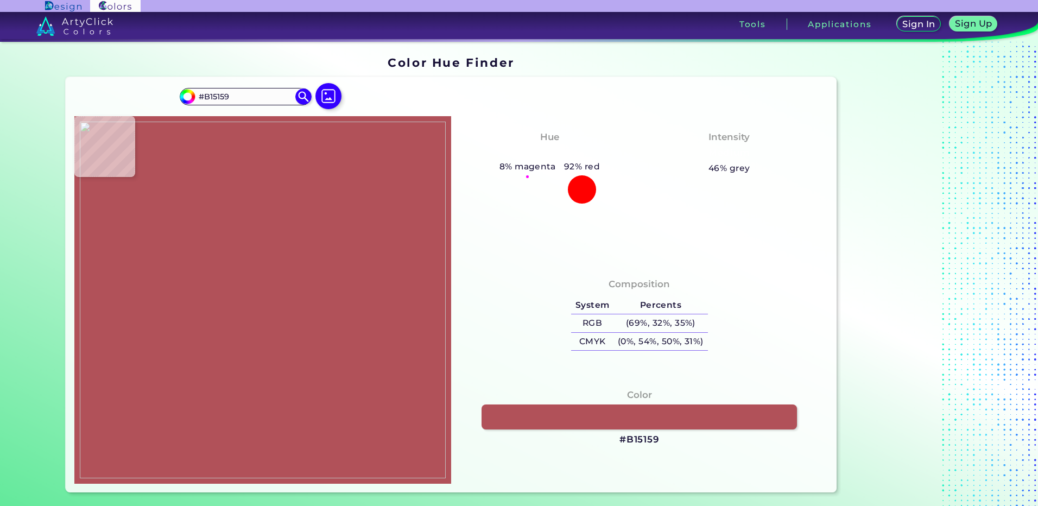
click at [228, 328] on img at bounding box center [263, 300] width 366 height 357
click at [625, 439] on h3 "#B15159" at bounding box center [639, 439] width 40 height 13
click at [242, 378] on img at bounding box center [263, 300] width 366 height 357
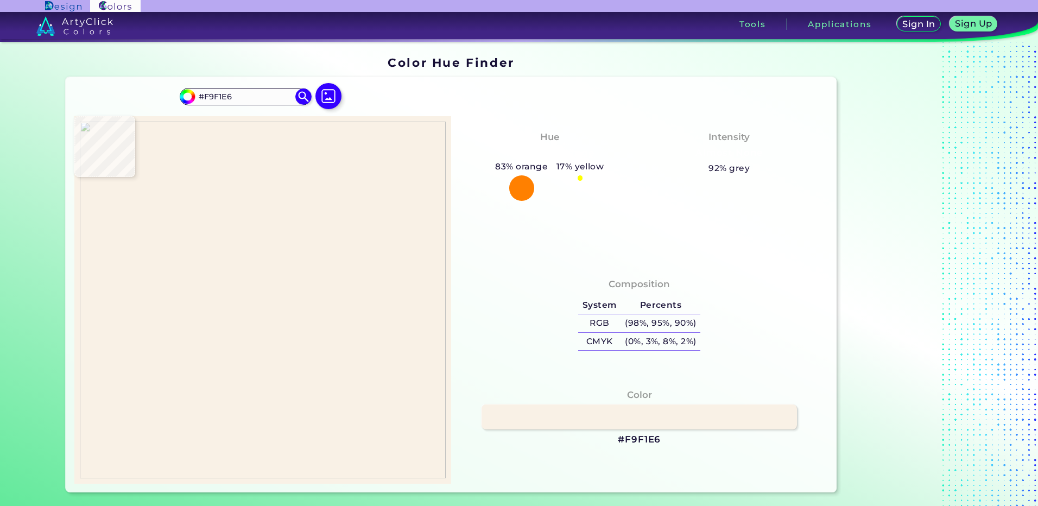
click at [236, 350] on img at bounding box center [263, 300] width 366 height 357
click at [628, 440] on h3 "#F9F1E6" at bounding box center [639, 439] width 43 height 13
click at [245, 365] on img at bounding box center [263, 300] width 366 height 357
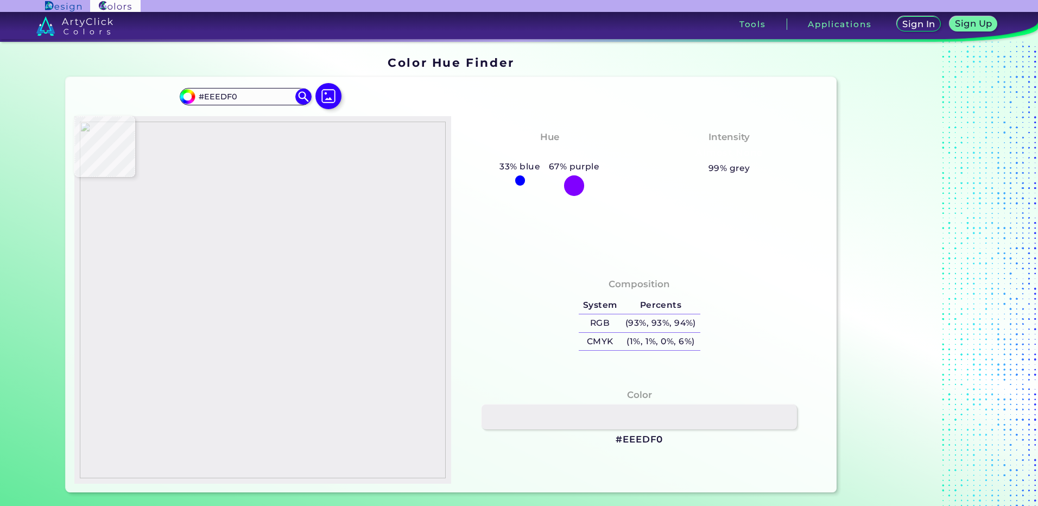
click at [238, 381] on img at bounding box center [263, 300] width 366 height 357
click at [622, 440] on h3 "#EEEDF0" at bounding box center [639, 439] width 47 height 13
click at [237, 345] on img at bounding box center [263, 300] width 366 height 357
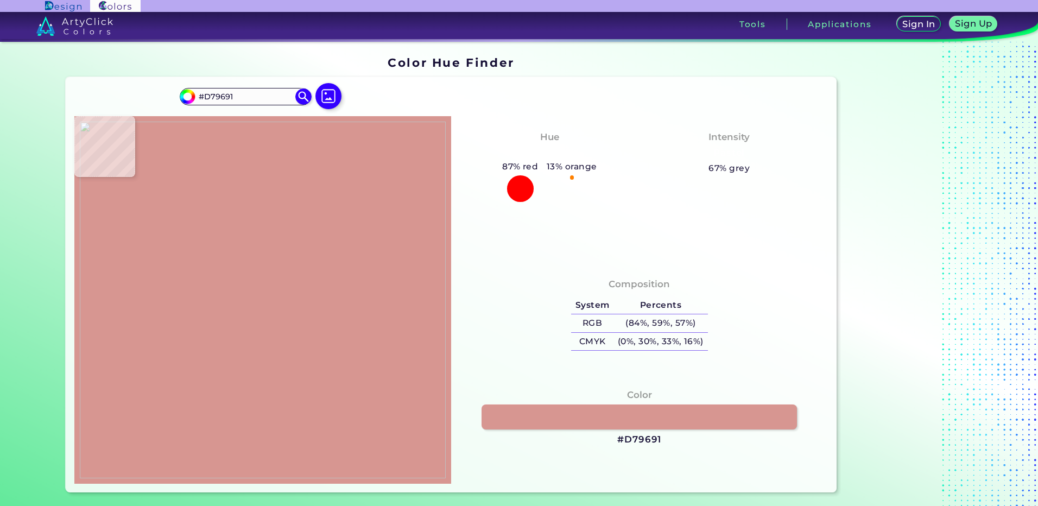
click at [220, 327] on img at bounding box center [263, 300] width 366 height 357
click at [621, 436] on h3 "#D79691" at bounding box center [639, 439] width 44 height 13
click at [206, 322] on img at bounding box center [263, 300] width 366 height 357
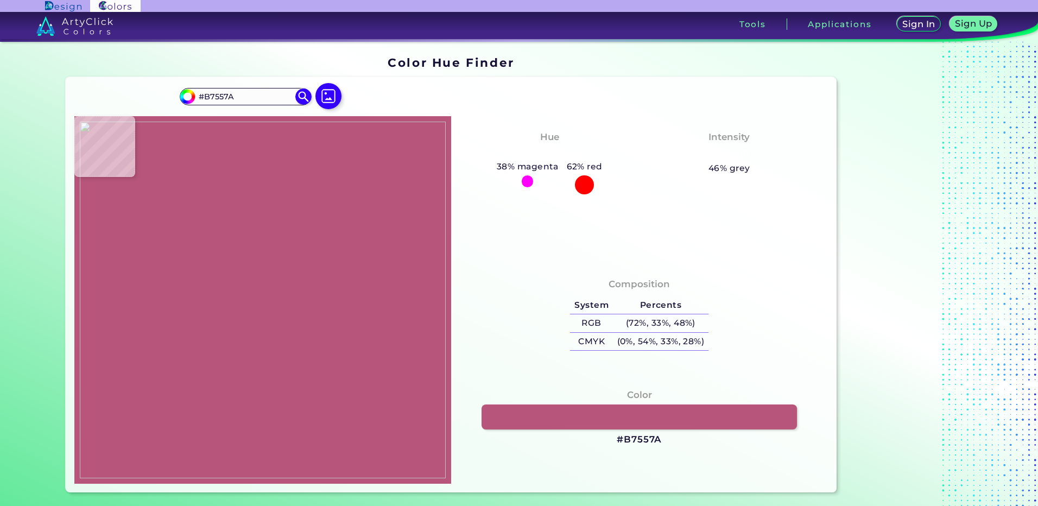
click at [210, 323] on img at bounding box center [263, 300] width 366 height 357
click at [633, 436] on h3 "#B7557A" at bounding box center [639, 439] width 45 height 13
click at [236, 332] on img at bounding box center [263, 300] width 366 height 357
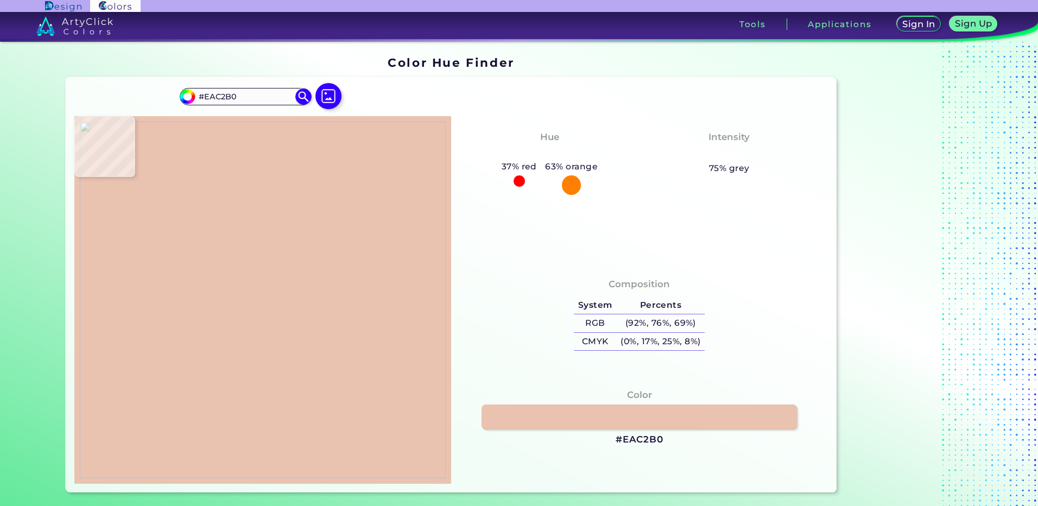
click at [236, 330] on img at bounding box center [263, 300] width 366 height 357
click at [622, 435] on h3 "#EAC2B0" at bounding box center [640, 439] width 48 height 13
click at [301, 324] on img at bounding box center [263, 300] width 366 height 357
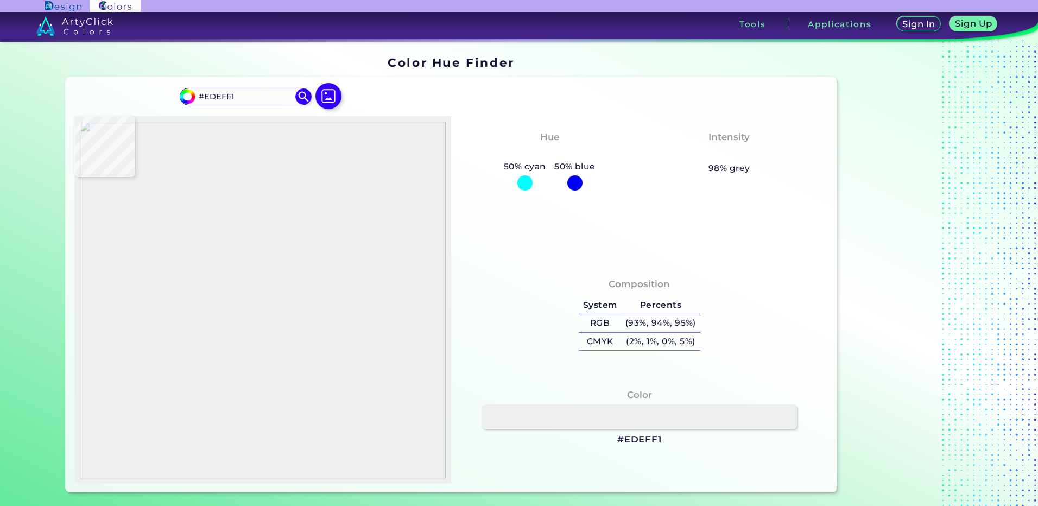
click at [262, 313] on img at bounding box center [263, 300] width 366 height 357
click at [642, 434] on h3 "#EDEFF1" at bounding box center [639, 439] width 45 height 13
click at [299, 325] on img at bounding box center [263, 300] width 366 height 357
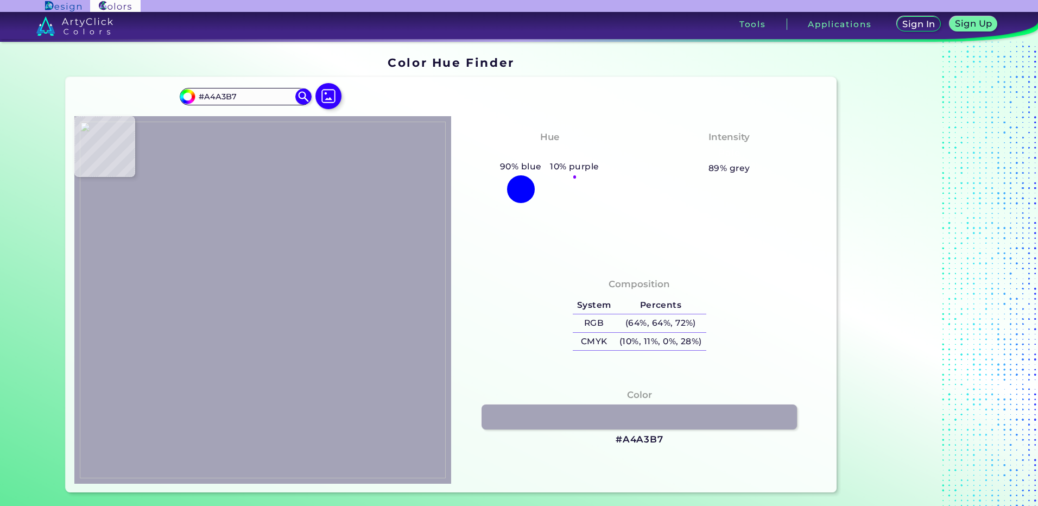
click at [271, 337] on img at bounding box center [263, 300] width 366 height 357
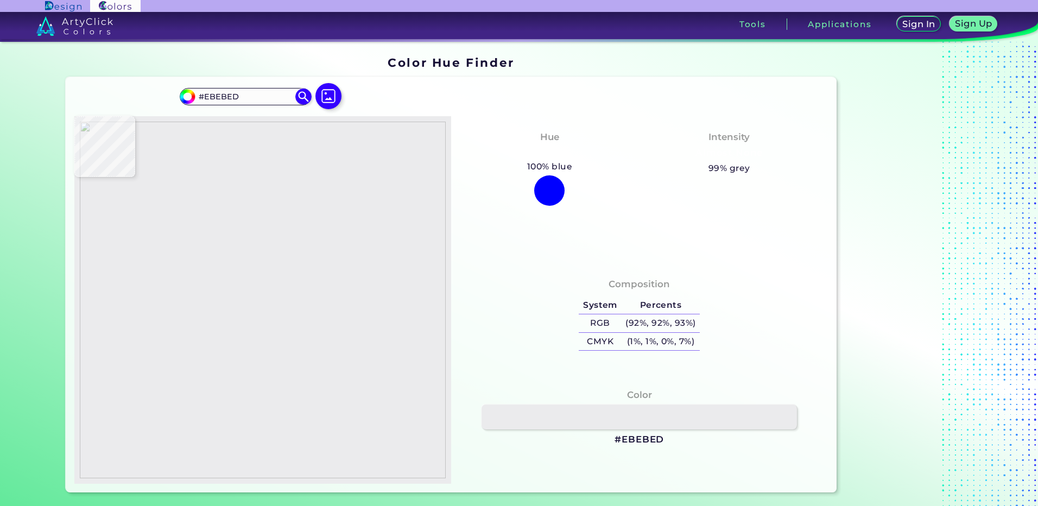
click at [274, 330] on img at bounding box center [263, 300] width 366 height 357
click at [641, 442] on h3 "#EBEBED" at bounding box center [639, 439] width 49 height 13
click at [233, 358] on img at bounding box center [263, 300] width 366 height 357
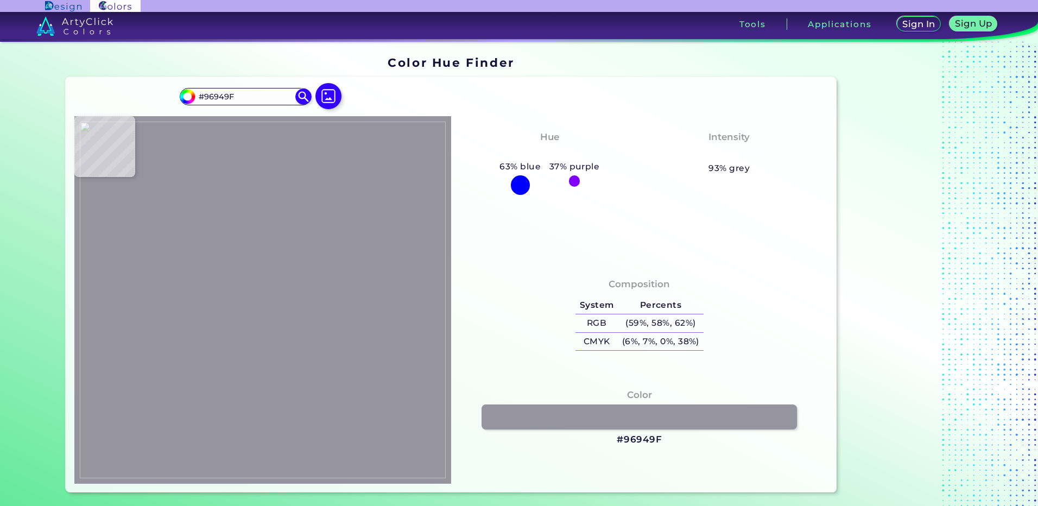
click at [234, 388] on img at bounding box center [263, 300] width 366 height 357
click at [632, 440] on h3 "#96949F" at bounding box center [640, 439] width 46 height 13
click at [241, 380] on img at bounding box center [263, 300] width 366 height 357
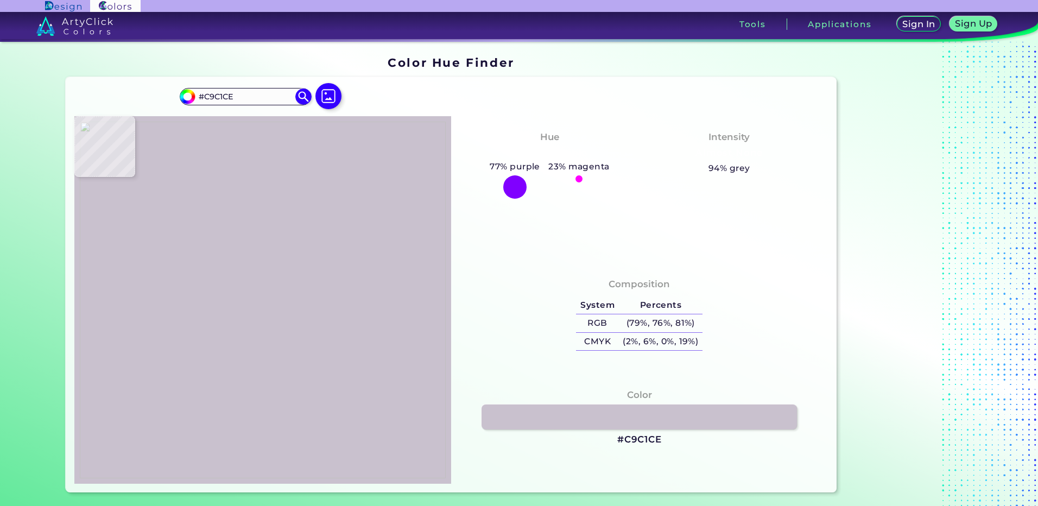
click at [238, 399] on img at bounding box center [263, 300] width 366 height 357
click at [635, 445] on h3 "#C9C1CE" at bounding box center [639, 439] width 45 height 13
click at [279, 308] on img at bounding box center [263, 300] width 366 height 357
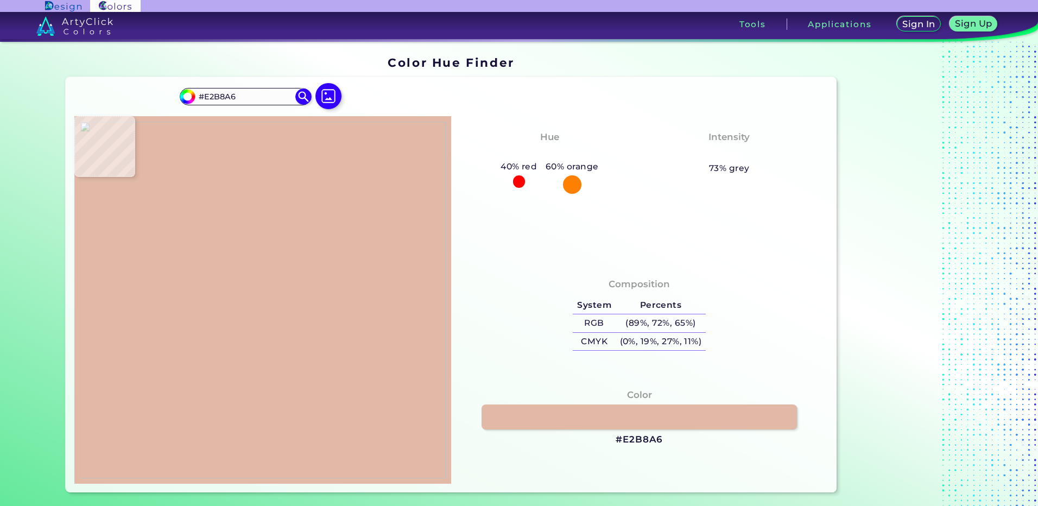
click at [277, 310] on img at bounding box center [263, 300] width 366 height 357
click at [254, 302] on img at bounding box center [263, 300] width 366 height 357
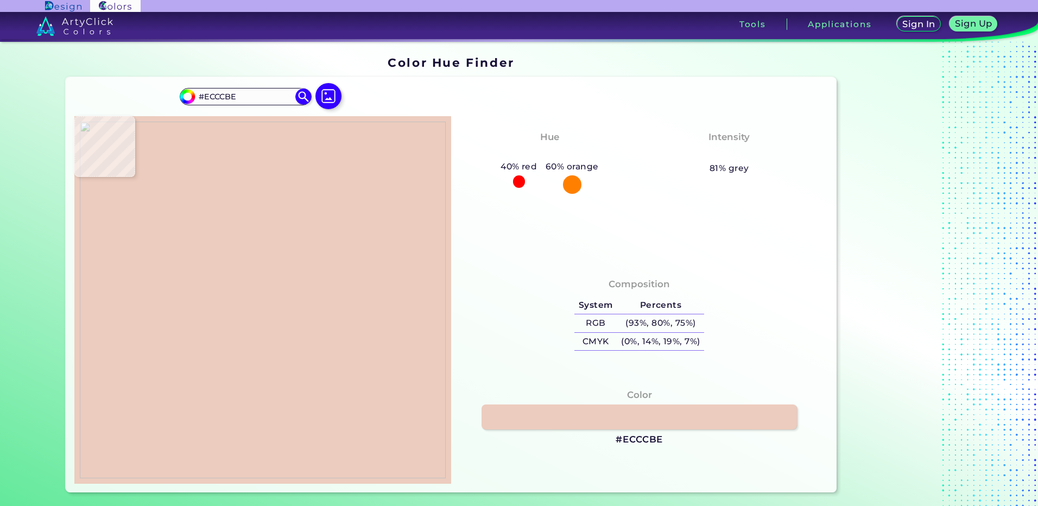
click at [250, 294] on img at bounding box center [263, 300] width 366 height 357
click at [634, 439] on h3 "#ECCCBE" at bounding box center [639, 439] width 47 height 13
click at [273, 305] on img at bounding box center [263, 300] width 366 height 357
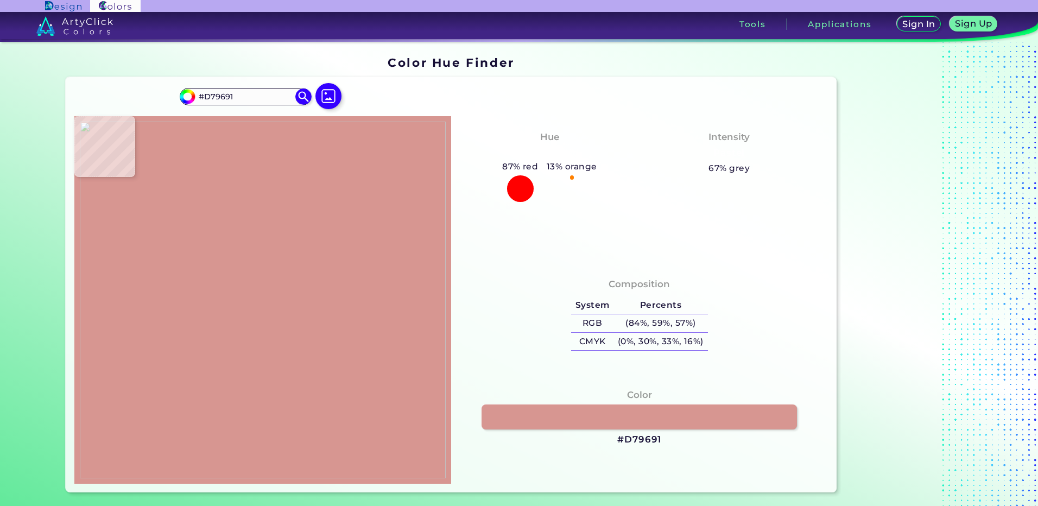
click at [222, 329] on img at bounding box center [263, 300] width 366 height 357
click at [223, 330] on img at bounding box center [263, 300] width 366 height 357
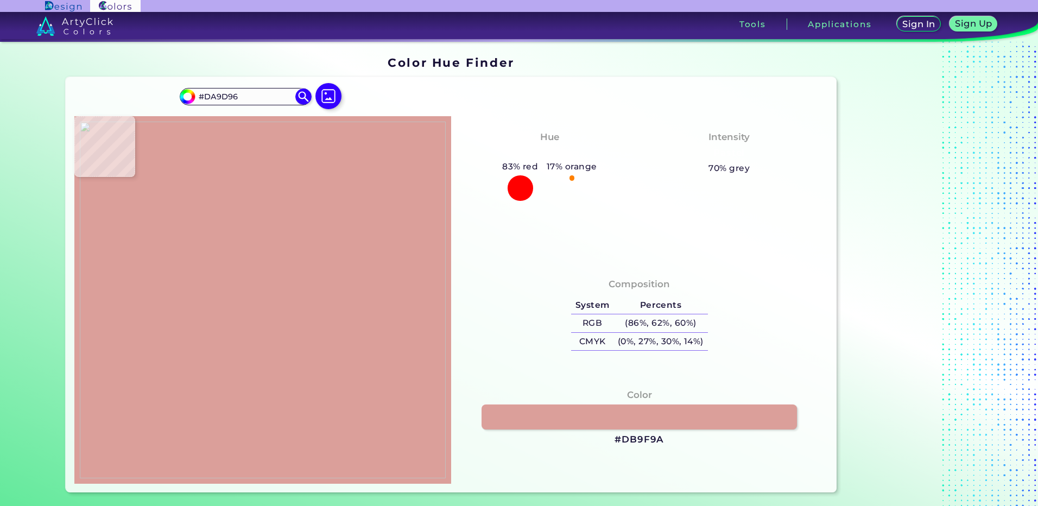
click at [215, 315] on img at bounding box center [263, 300] width 366 height 357
click at [644, 441] on h3 "#DA9D96" at bounding box center [640, 439] width 50 height 13
click at [246, 331] on img at bounding box center [263, 300] width 366 height 357
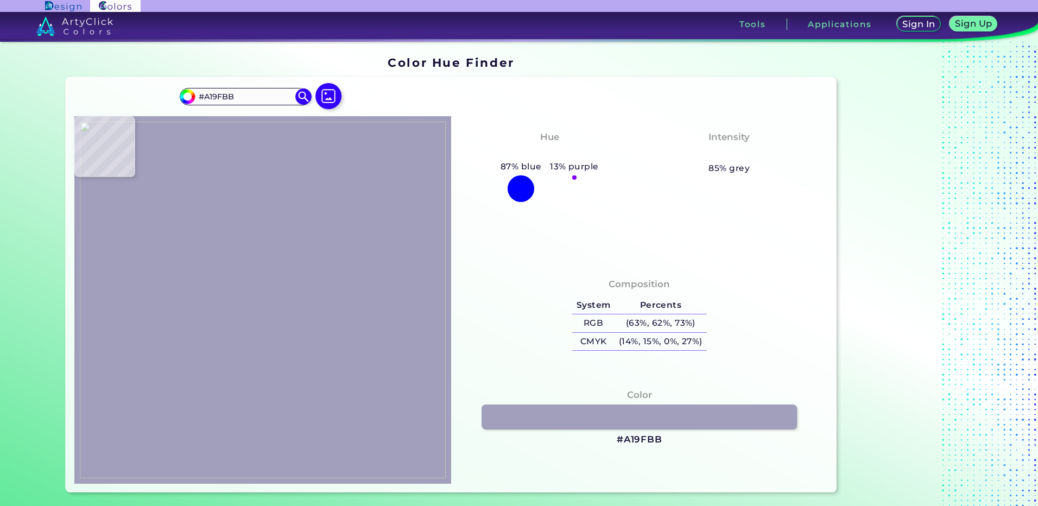
click at [224, 338] on img at bounding box center [263, 300] width 366 height 357
click at [624, 440] on h3 "#A19FBB" at bounding box center [640, 439] width 46 height 13
click at [268, 338] on img at bounding box center [263, 300] width 366 height 357
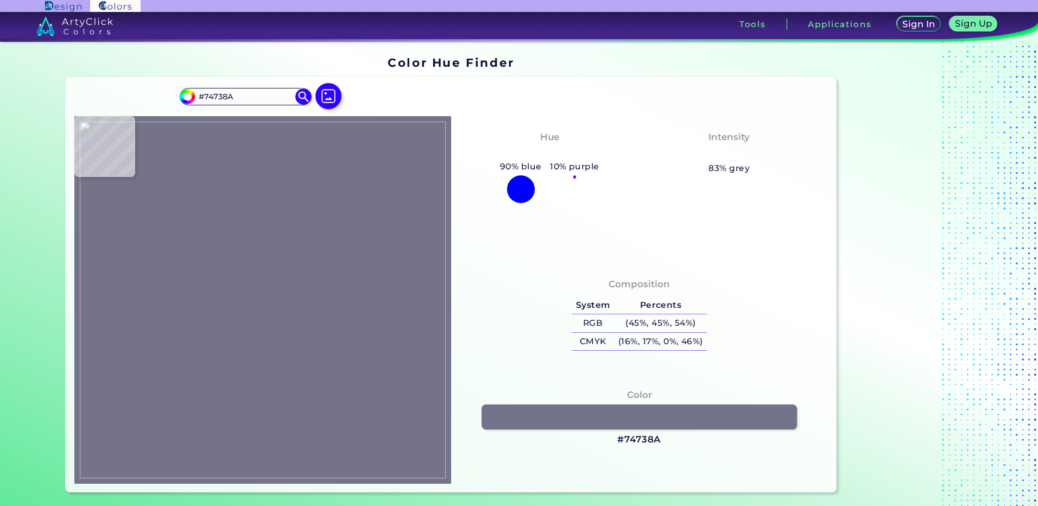
click at [264, 337] on img at bounding box center [263, 300] width 366 height 357
click at [643, 442] on h3 "#74738A" at bounding box center [639, 439] width 44 height 13
click at [245, 272] on img at bounding box center [263, 300] width 366 height 357
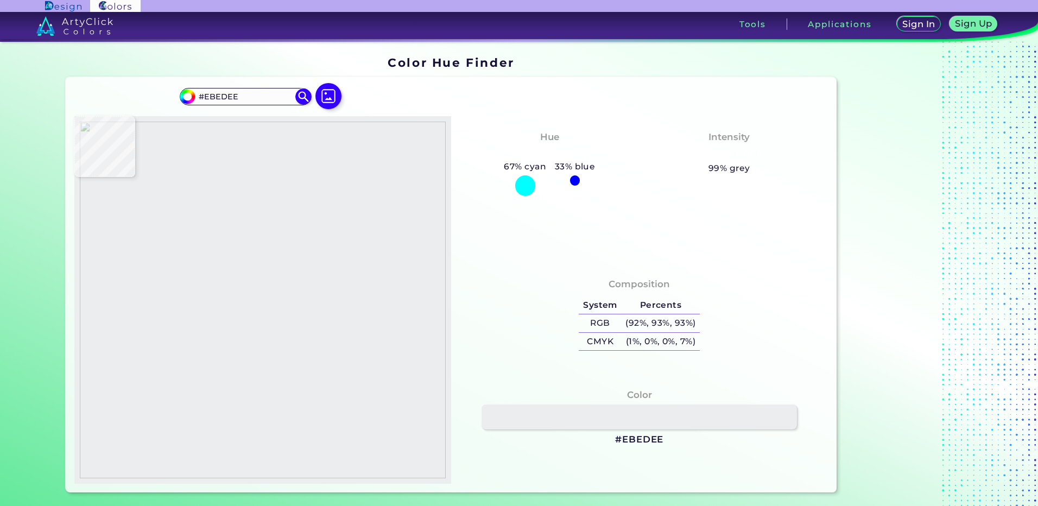
click at [243, 271] on img at bounding box center [263, 300] width 366 height 357
click at [636, 437] on h3 "#EBEDEE" at bounding box center [639, 439] width 48 height 13
click at [246, 303] on img at bounding box center [263, 300] width 366 height 357
click at [263, 332] on img at bounding box center [263, 300] width 366 height 357
click at [264, 332] on img at bounding box center [263, 300] width 366 height 357
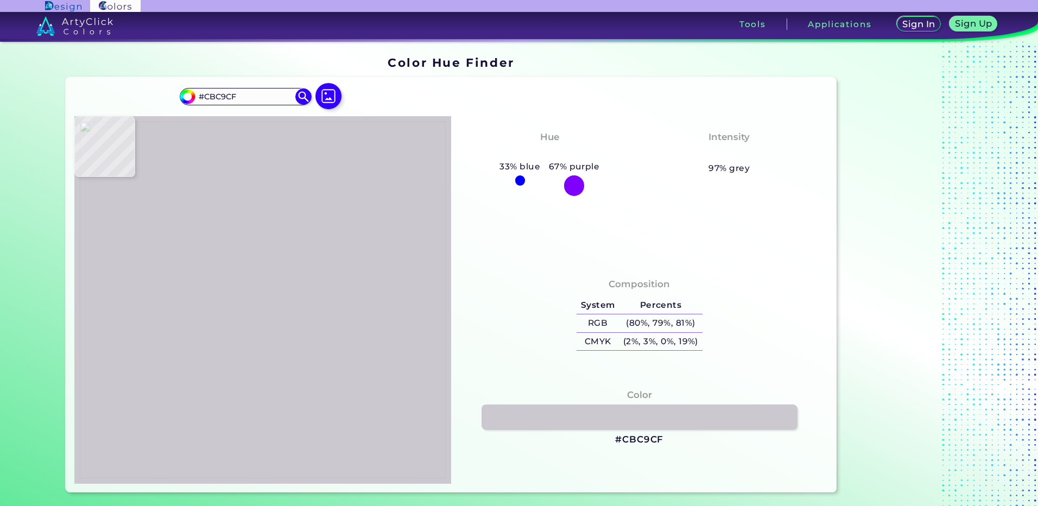
click at [264, 332] on img at bounding box center [263, 300] width 366 height 357
click at [636, 437] on h3 "#CBC9CF" at bounding box center [639, 439] width 48 height 13
click at [294, 289] on img at bounding box center [263, 300] width 366 height 357
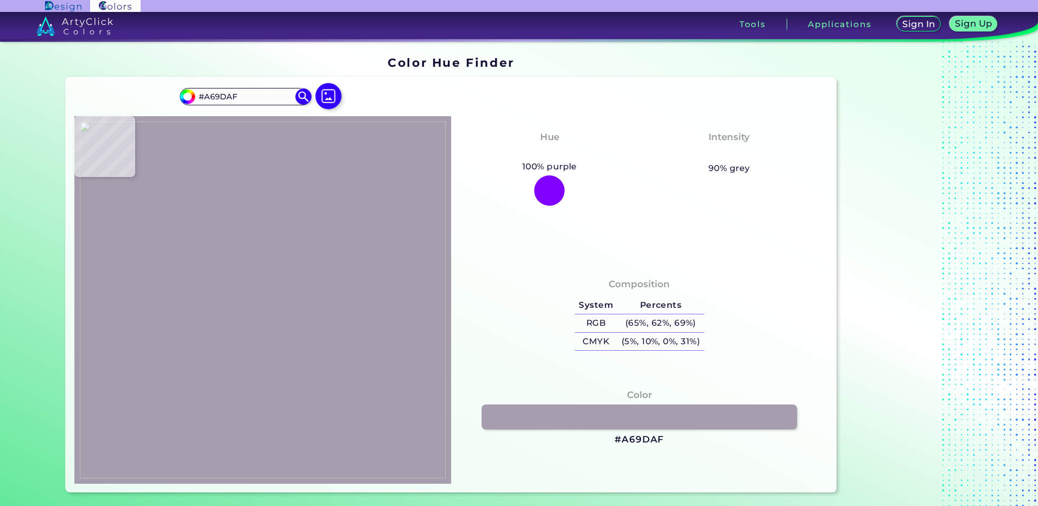
click at [299, 300] on img at bounding box center [263, 300] width 366 height 357
click at [261, 325] on img at bounding box center [263, 300] width 366 height 357
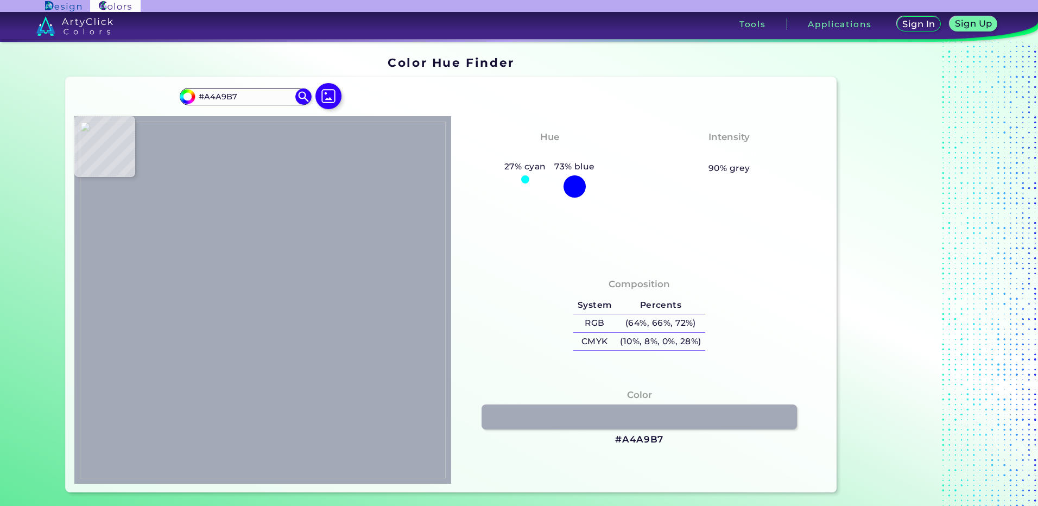
click at [270, 330] on img at bounding box center [263, 300] width 366 height 357
click at [633, 440] on h3 "#A4A9B7" at bounding box center [639, 439] width 48 height 13
click at [638, 440] on h3 "#A4A9B7" at bounding box center [639, 439] width 48 height 13
drag, startPoint x: 219, startPoint y: 314, endPoint x: 207, endPoint y: 309, distance: 13.1
click at [218, 313] on img at bounding box center [263, 300] width 366 height 357
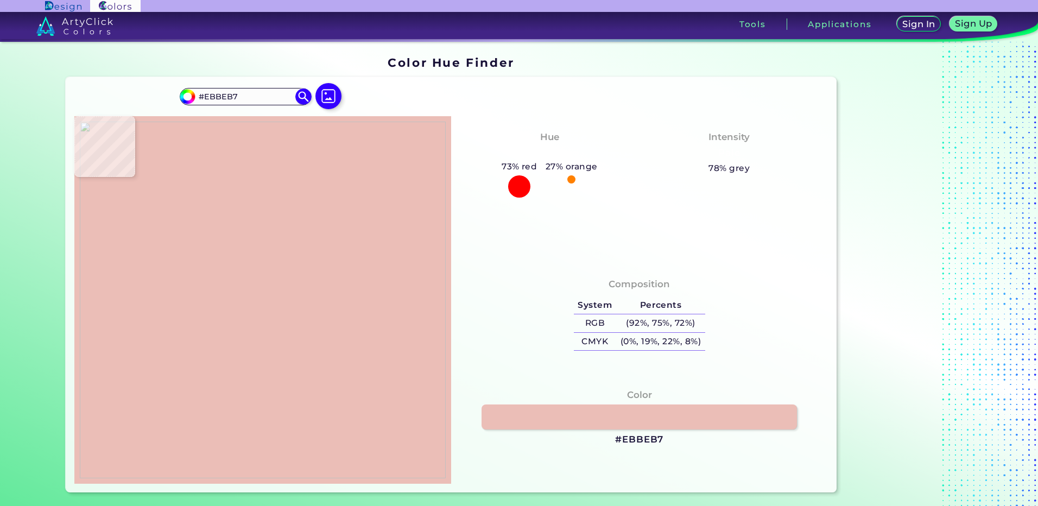
click at [199, 311] on img at bounding box center [263, 300] width 366 height 357
click at [635, 437] on h3 "#EBBEB7" at bounding box center [639, 439] width 48 height 13
click at [232, 426] on img at bounding box center [263, 300] width 366 height 357
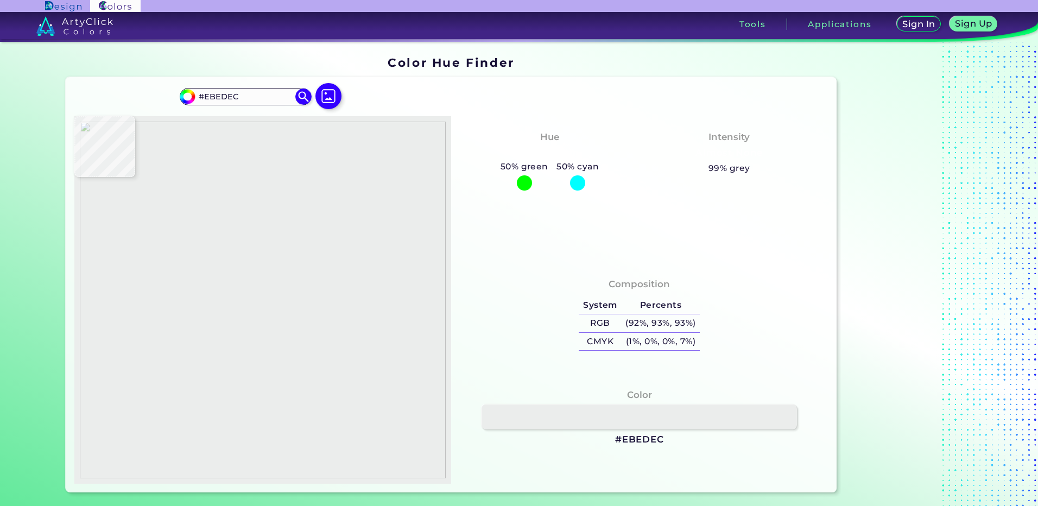
click at [241, 426] on img at bounding box center [263, 300] width 366 height 357
click at [635, 441] on h3 "#EBEDEC" at bounding box center [639, 439] width 49 height 13
click at [241, 428] on img at bounding box center [263, 300] width 366 height 357
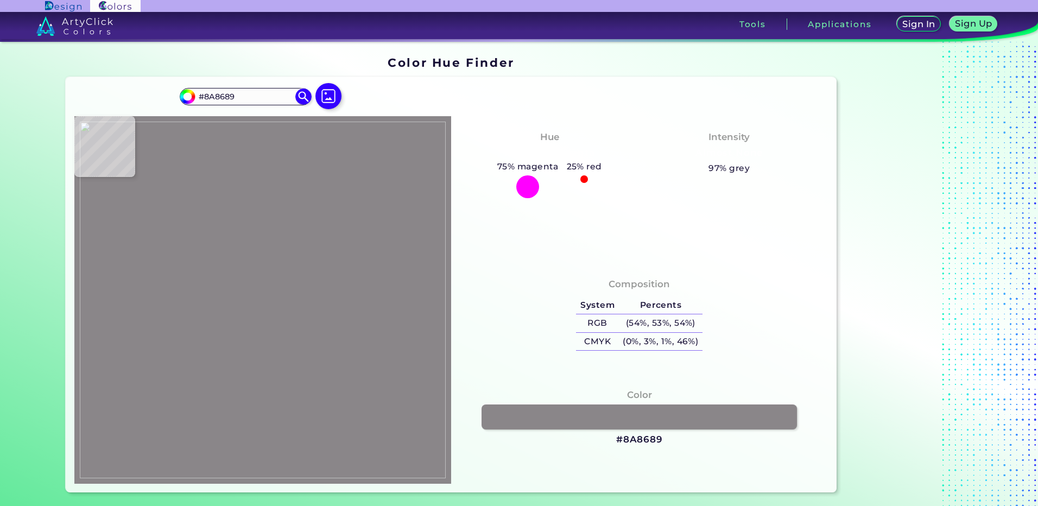
click at [245, 427] on img at bounding box center [263, 300] width 366 height 357
drag, startPoint x: 631, startPoint y: 443, endPoint x: 618, endPoint y: 443, distance: 13.0
click at [631, 443] on h3 "#8A8689" at bounding box center [639, 439] width 47 height 13
drag, startPoint x: 267, startPoint y: 445, endPoint x: 260, endPoint y: 446, distance: 7.1
click at [267, 445] on img at bounding box center [263, 300] width 366 height 357
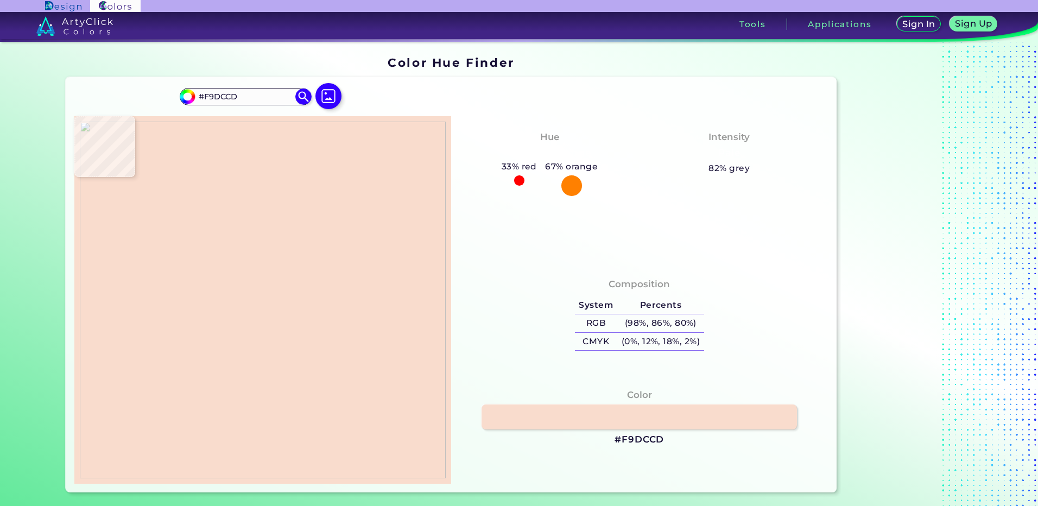
click at [245, 456] on img at bounding box center [263, 300] width 366 height 357
click at [641, 438] on h3 "#F9DCCD" at bounding box center [639, 439] width 49 height 13
click at [261, 453] on img at bounding box center [263, 300] width 366 height 357
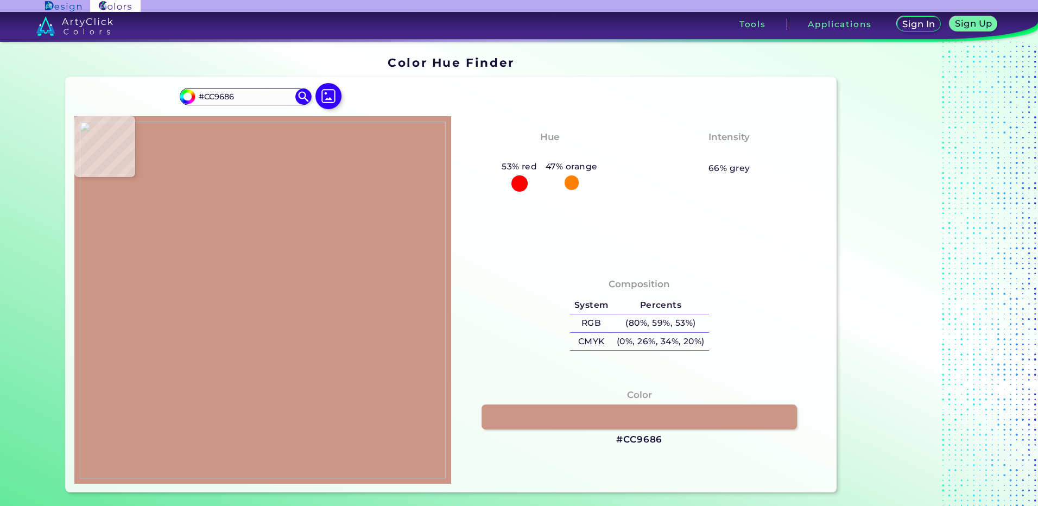
click at [239, 457] on img at bounding box center [263, 300] width 366 height 357
click at [630, 433] on h3 "#CC9686" at bounding box center [639, 439] width 46 height 13
click at [268, 391] on img at bounding box center [263, 300] width 366 height 357
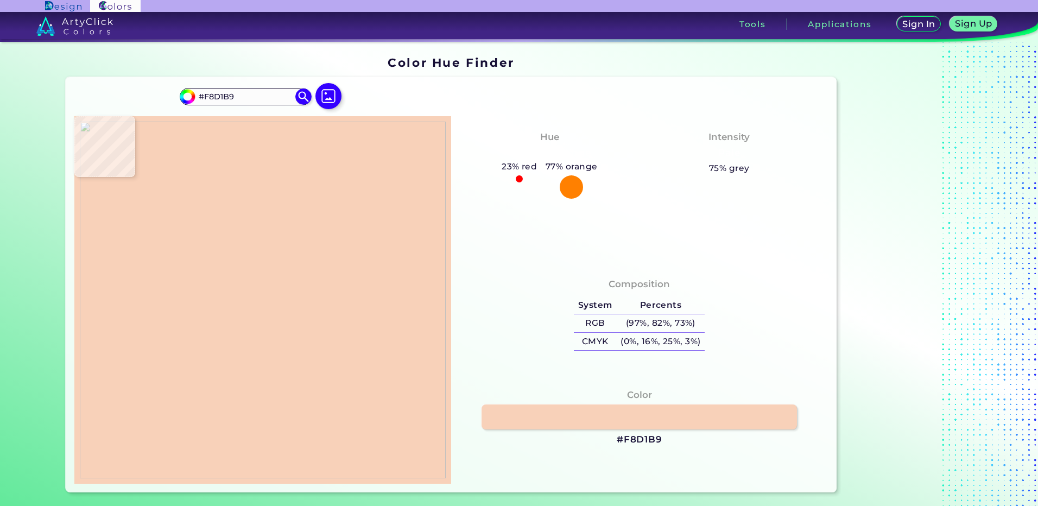
click at [270, 396] on img at bounding box center [263, 300] width 366 height 357
click at [653, 437] on h3 "#F8D1B9" at bounding box center [640, 439] width 46 height 13
click at [268, 374] on img at bounding box center [263, 300] width 366 height 357
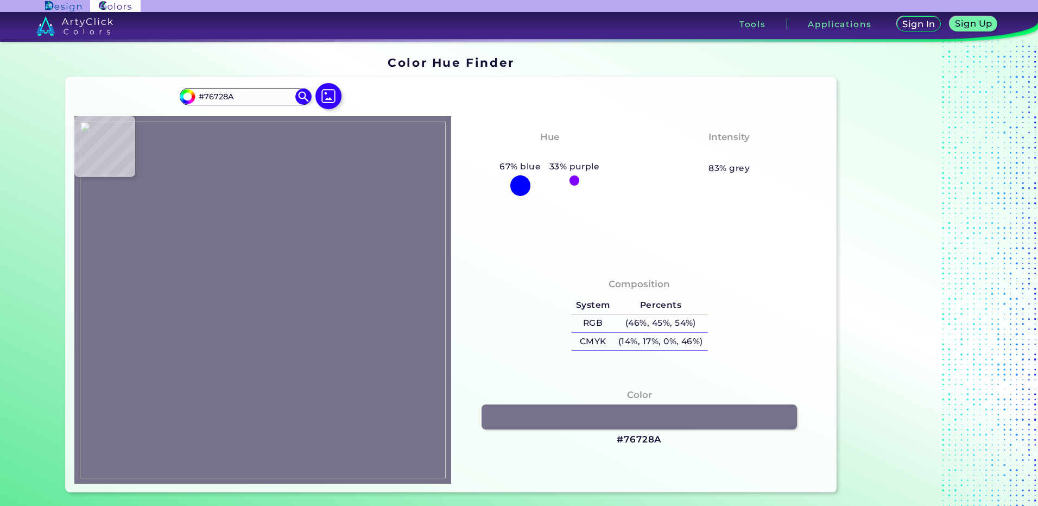
click at [263, 338] on img at bounding box center [263, 300] width 366 height 357
click at [629, 437] on h3 "#76728A" at bounding box center [639, 439] width 45 height 13
click at [254, 268] on img at bounding box center [263, 300] width 366 height 357
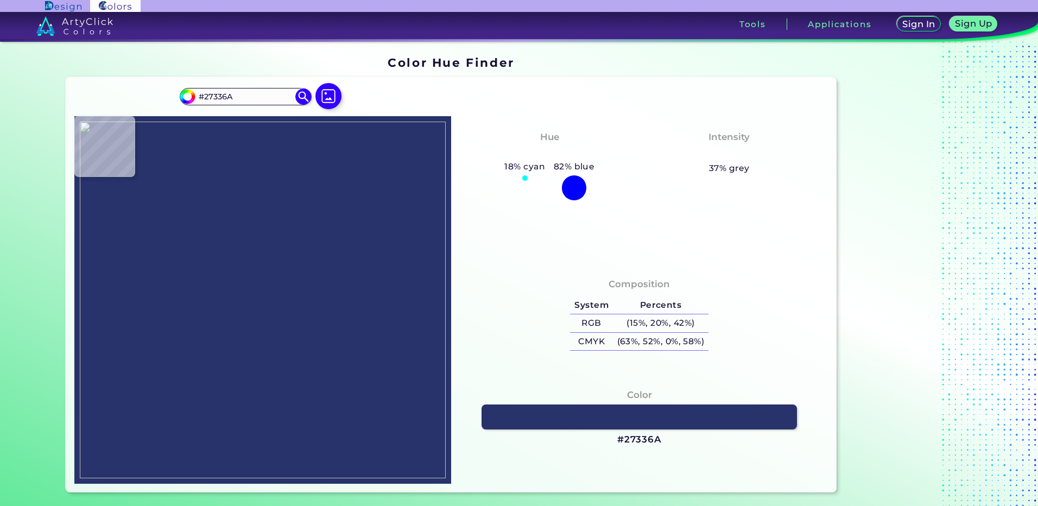
click at [227, 258] on img at bounding box center [263, 300] width 366 height 357
click at [628, 439] on h3 "#27336A" at bounding box center [639, 439] width 45 height 13
click at [263, 249] on img at bounding box center [263, 300] width 366 height 357
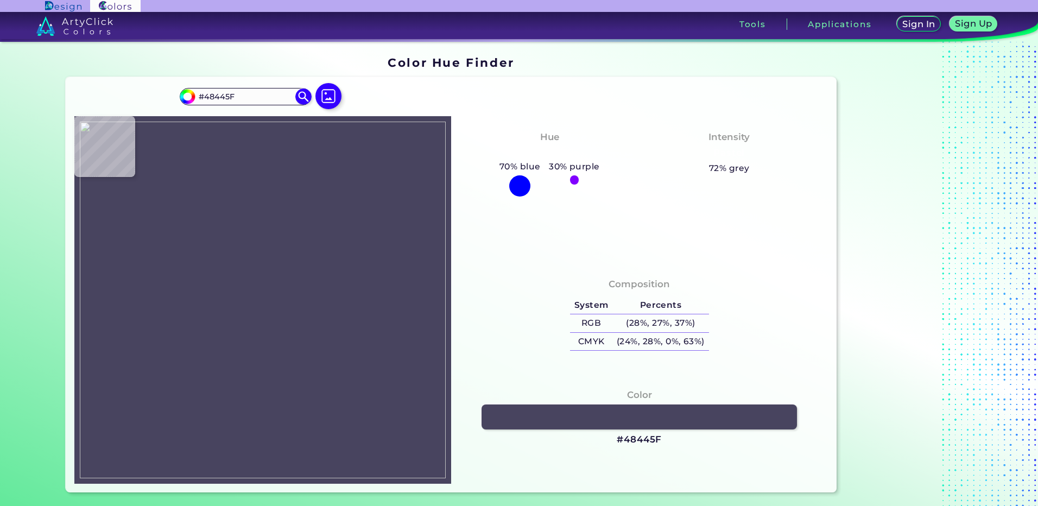
click at [255, 245] on img at bounding box center [263, 300] width 366 height 357
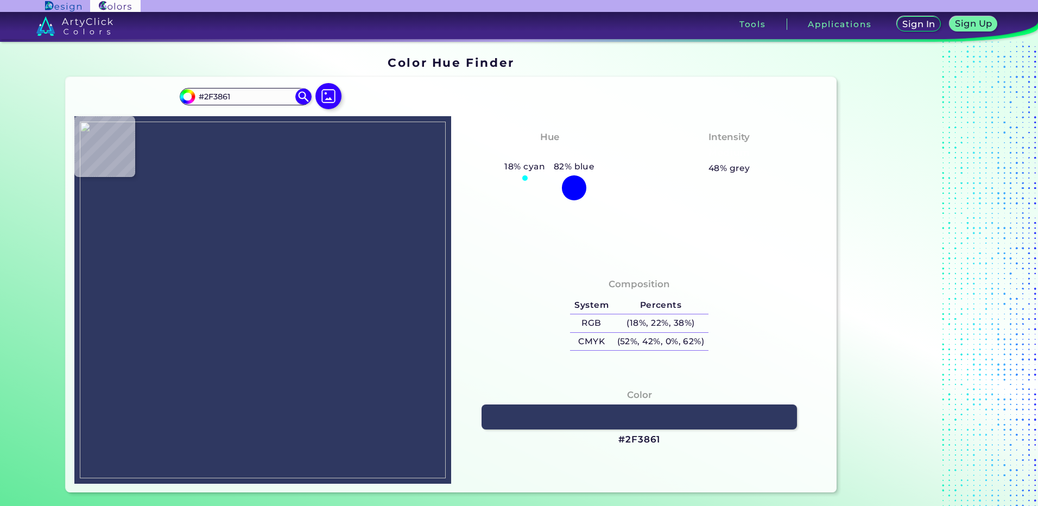
click at [250, 257] on img at bounding box center [263, 300] width 366 height 357
click at [641, 437] on h3 "#2F3861" at bounding box center [639, 439] width 42 height 13
click at [238, 256] on img at bounding box center [263, 300] width 366 height 357
click at [285, 256] on img at bounding box center [263, 300] width 366 height 357
drag, startPoint x: 627, startPoint y: 439, endPoint x: 559, endPoint y: 431, distance: 67.8
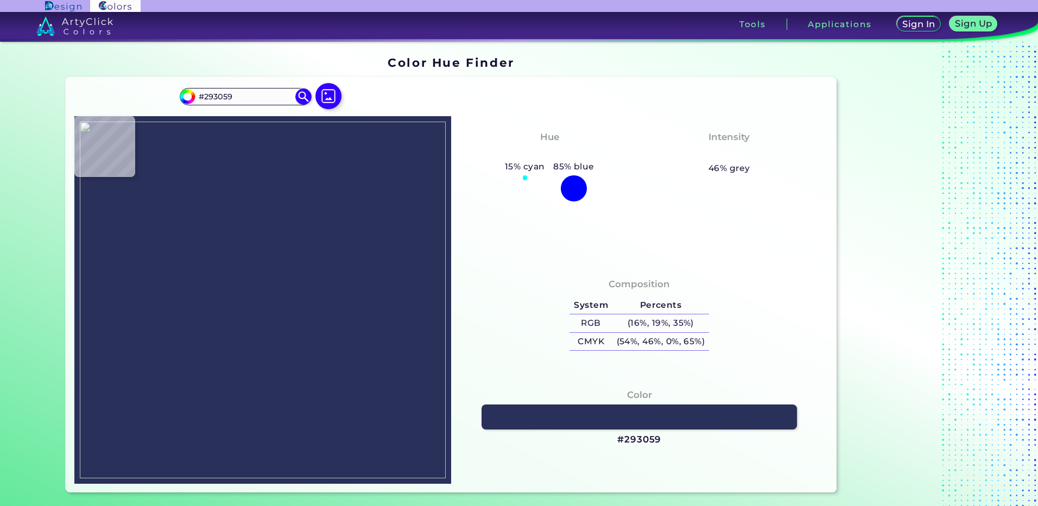
click at [627, 439] on h3 "#293059" at bounding box center [639, 439] width 44 height 13
click at [311, 356] on img at bounding box center [263, 300] width 366 height 357
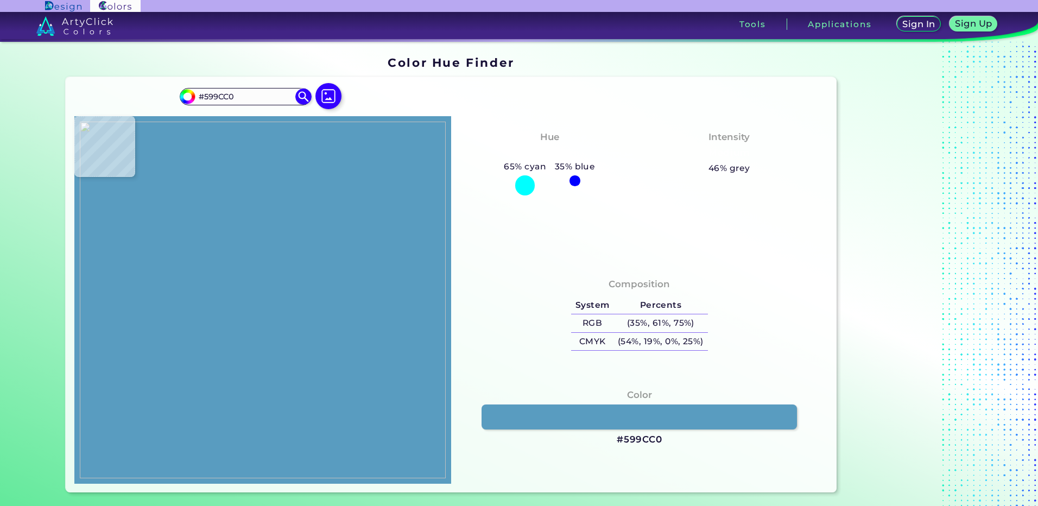
click at [302, 344] on img at bounding box center [263, 300] width 366 height 357
click at [635, 439] on h3 "#599CC0" at bounding box center [640, 439] width 46 height 13
click at [298, 335] on img at bounding box center [263, 300] width 366 height 357
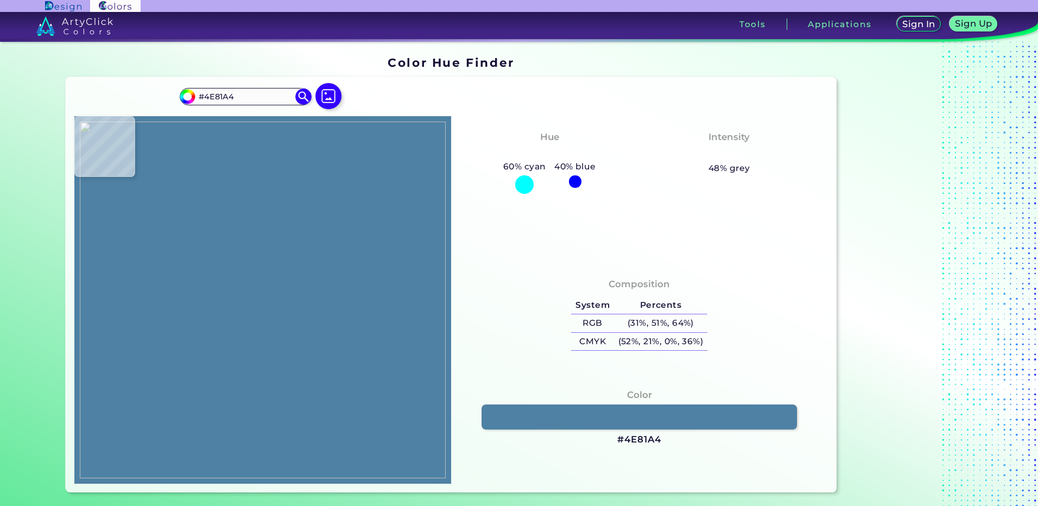
click at [302, 332] on img at bounding box center [263, 300] width 366 height 357
click at [642, 442] on h3 "#4E81A4" at bounding box center [639, 439] width 44 height 13
click at [298, 326] on img at bounding box center [263, 300] width 366 height 357
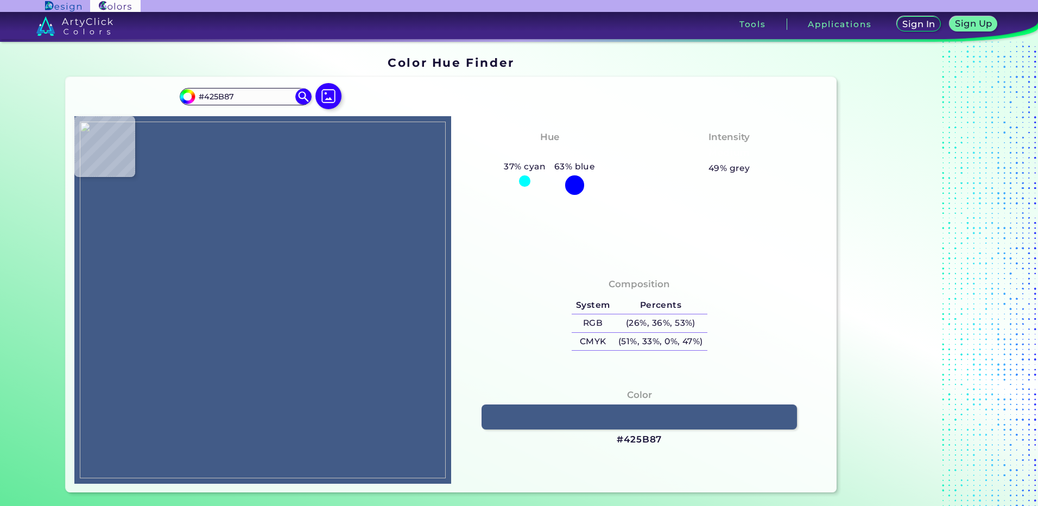
click at [308, 320] on img at bounding box center [263, 300] width 366 height 357
click at [630, 437] on h3 "#425B87" at bounding box center [639, 439] width 45 height 13
click at [295, 274] on img at bounding box center [263, 300] width 366 height 357
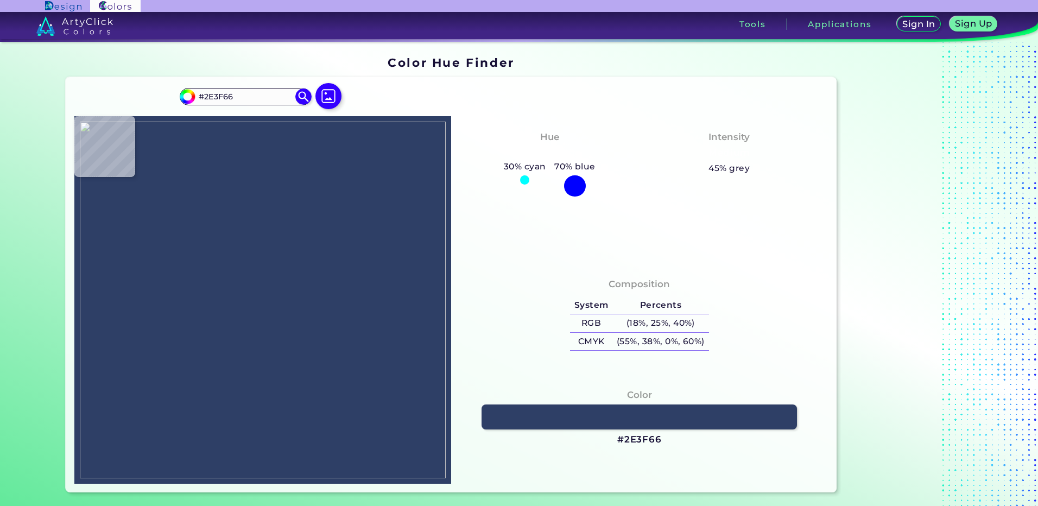
click at [301, 279] on img at bounding box center [263, 300] width 366 height 357
click at [644, 442] on h3 "#2E3F66" at bounding box center [639, 439] width 45 height 13
click at [267, 207] on img at bounding box center [263, 300] width 366 height 357
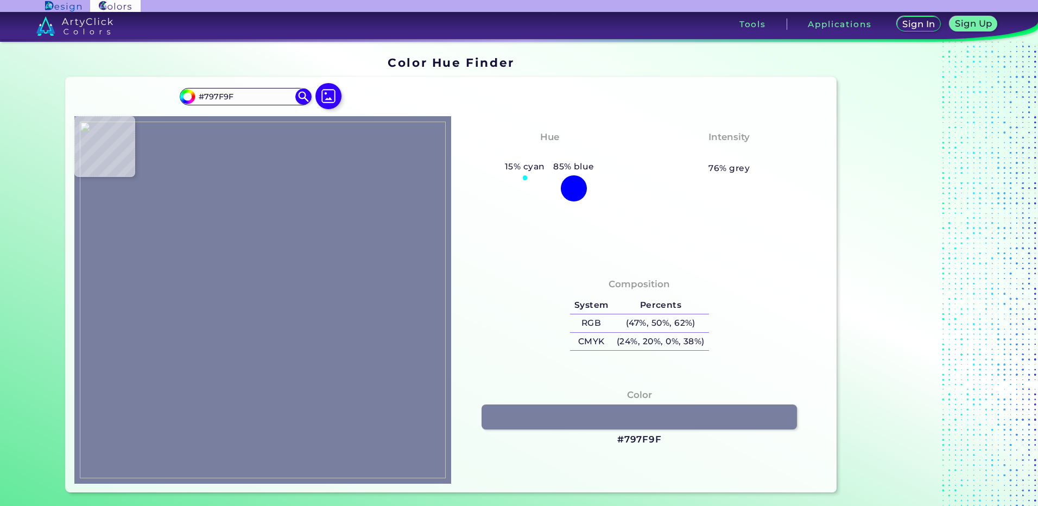
click at [271, 201] on img at bounding box center [263, 300] width 366 height 357
drag, startPoint x: 624, startPoint y: 441, endPoint x: 507, endPoint y: 418, distance: 120.0
click at [624, 441] on h3 "#797F9F" at bounding box center [639, 439] width 45 height 13
click at [271, 204] on img at bounding box center [263, 300] width 366 height 357
click at [272, 202] on img at bounding box center [263, 300] width 366 height 357
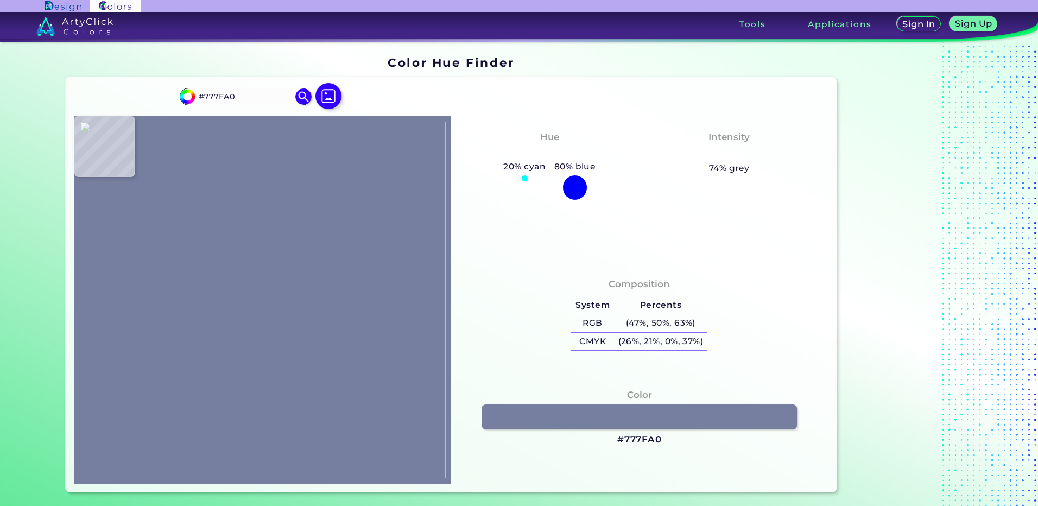
click at [643, 434] on h3 "#777FA0" at bounding box center [639, 439] width 45 height 13
drag, startPoint x: 252, startPoint y: 195, endPoint x: 257, endPoint y: 197, distance: 5.7
click at [252, 195] on img at bounding box center [263, 300] width 366 height 357
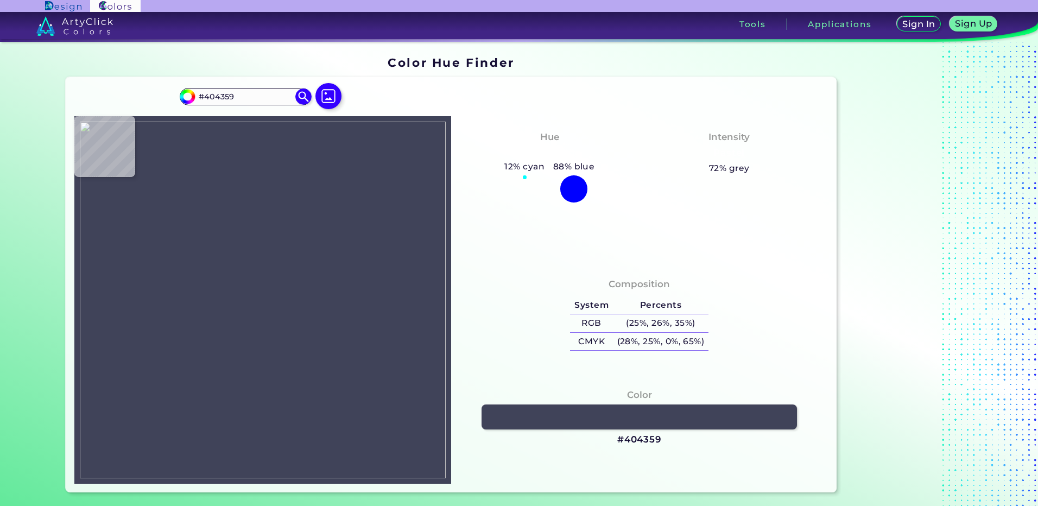
click at [270, 206] on img at bounding box center [263, 300] width 366 height 357
click at [639, 437] on h3 "#404359" at bounding box center [639, 439] width 45 height 13
click at [267, 205] on img at bounding box center [263, 300] width 366 height 357
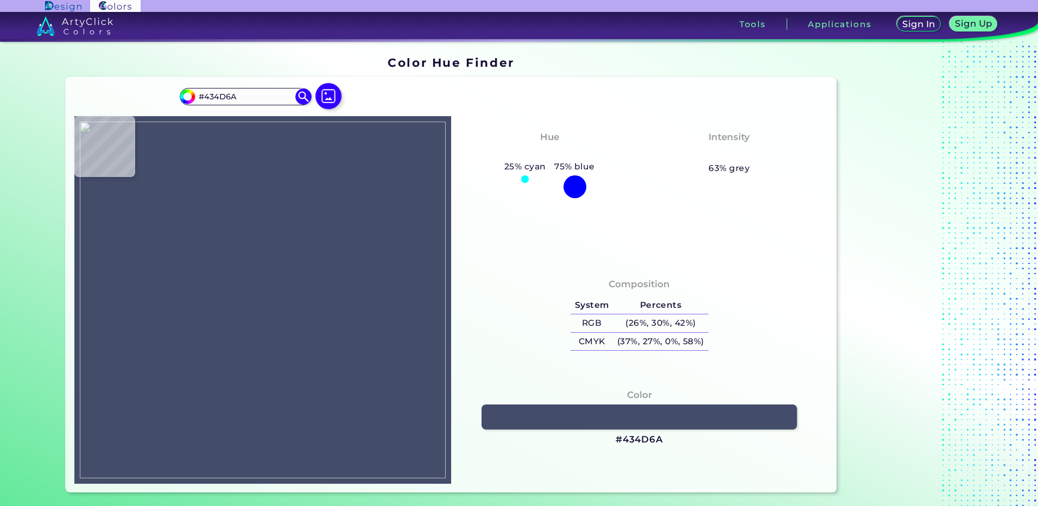
click at [268, 202] on img at bounding box center [263, 300] width 366 height 357
click at [631, 439] on h3 "#434D6A" at bounding box center [640, 439] width 48 height 13
click at [224, 214] on img at bounding box center [263, 300] width 366 height 357
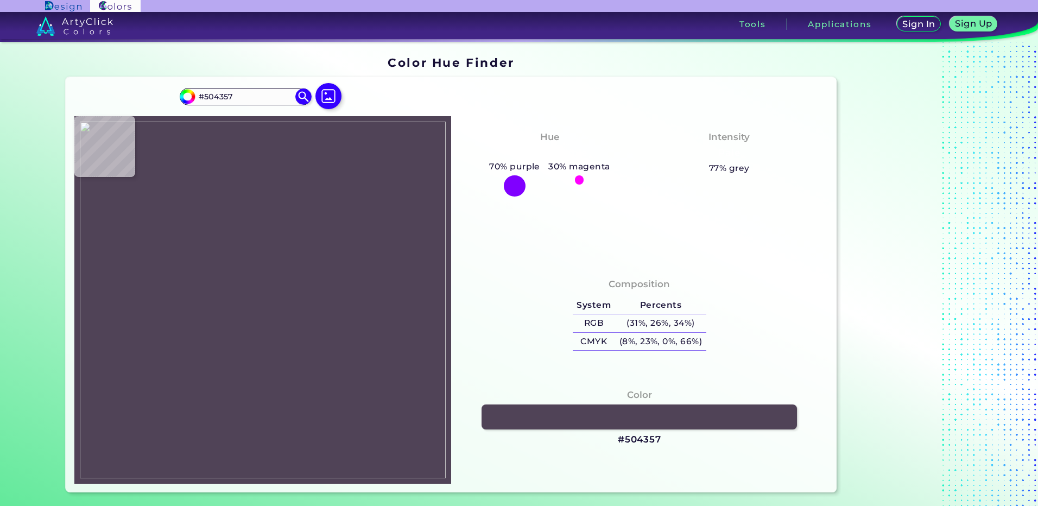
click at [232, 219] on img at bounding box center [263, 300] width 366 height 357
click at [624, 440] on h3 "#504357" at bounding box center [639, 439] width 43 height 13
click at [233, 222] on img at bounding box center [263, 300] width 366 height 357
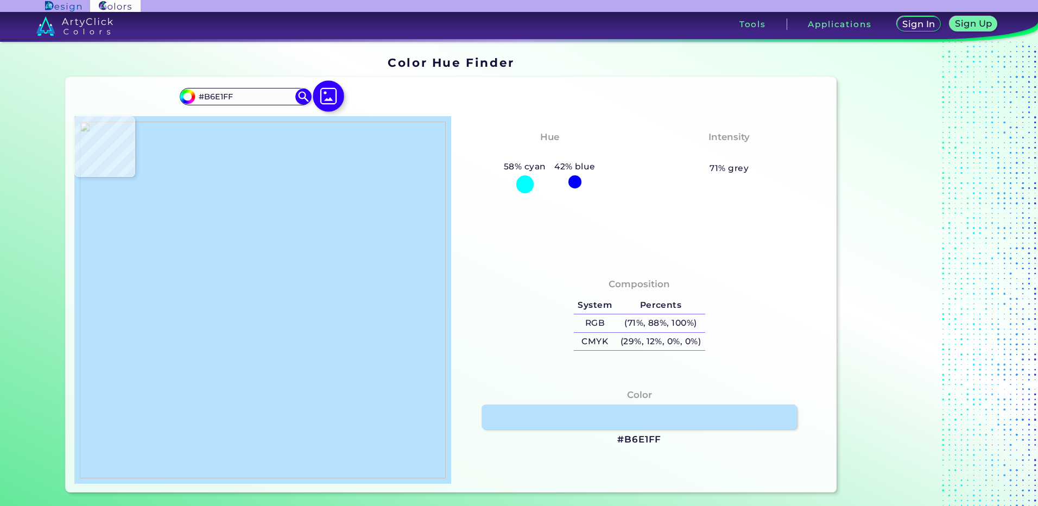
click at [329, 93] on img at bounding box center [328, 95] width 31 height 31
click at [0, 0] on input "file" at bounding box center [0, 0] width 0 height 0
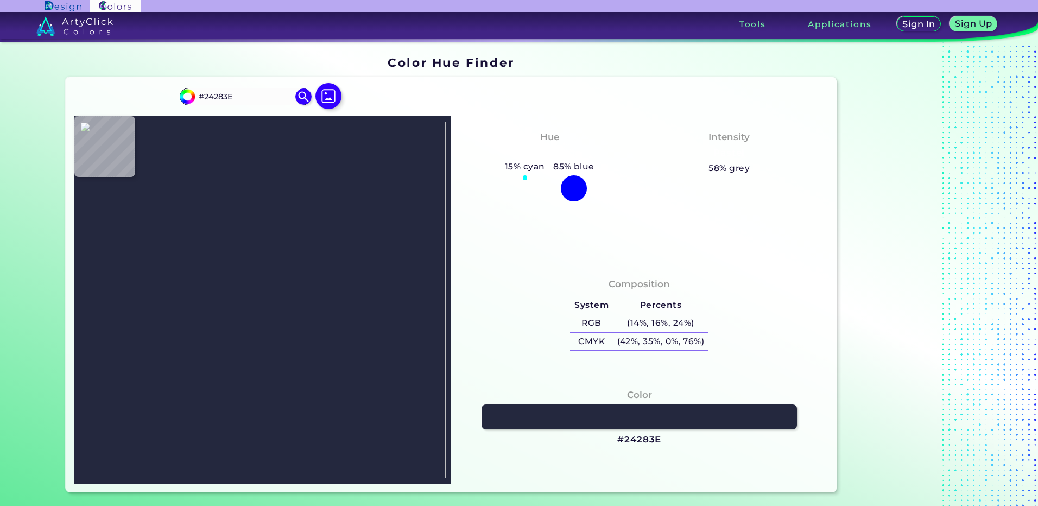
click at [246, 264] on img at bounding box center [263, 300] width 366 height 357
click at [652, 445] on h3 "#24283E" at bounding box center [639, 439] width 44 height 13
click at [242, 284] on img at bounding box center [263, 300] width 366 height 357
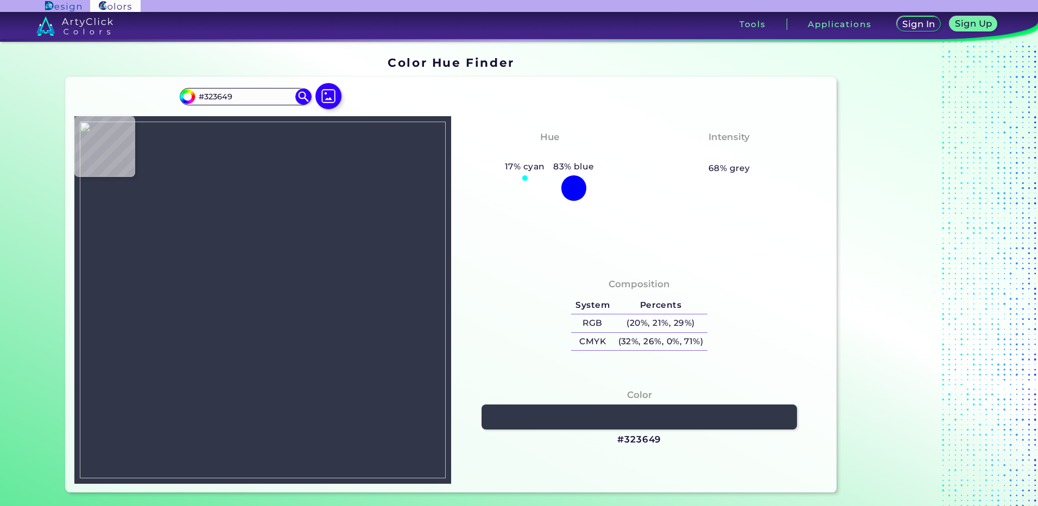
click at [245, 264] on img at bounding box center [263, 300] width 366 height 357
click at [654, 442] on h3 "#323649" at bounding box center [639, 439] width 44 height 13
click at [256, 243] on img at bounding box center [263, 300] width 366 height 357
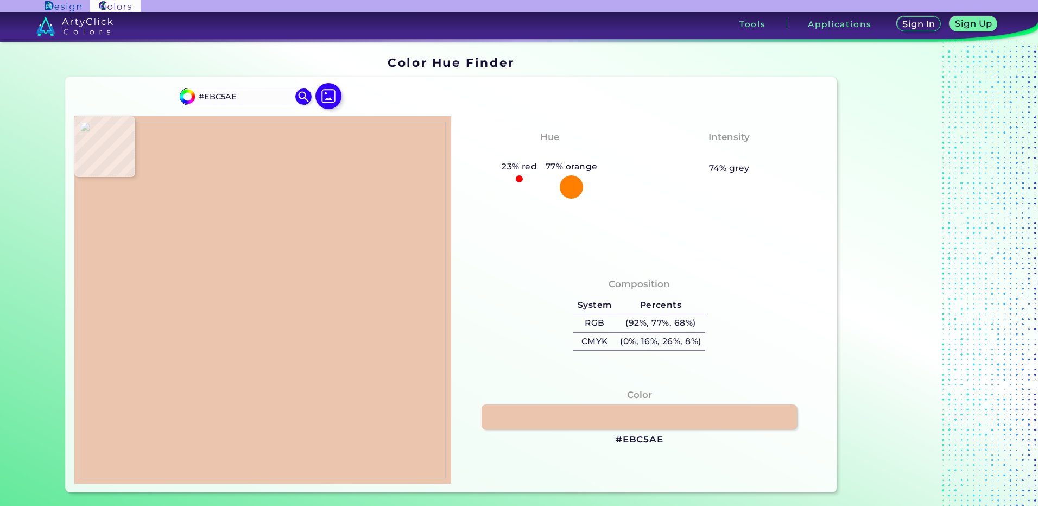
click at [266, 341] on img at bounding box center [263, 300] width 366 height 357
click at [258, 255] on img at bounding box center [263, 300] width 366 height 357
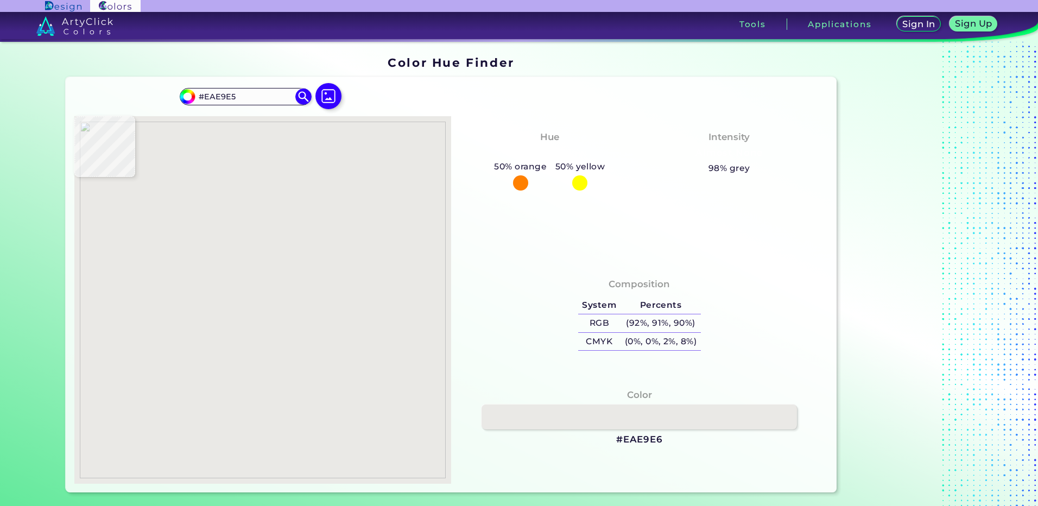
click at [251, 253] on img at bounding box center [263, 300] width 366 height 357
click at [640, 442] on h3 "#EAE9E5" at bounding box center [639, 439] width 46 height 13
drag, startPoint x: 283, startPoint y: 265, endPoint x: 255, endPoint y: 255, distance: 30.1
click at [282, 264] on img at bounding box center [263, 300] width 366 height 357
click at [250, 252] on img at bounding box center [263, 300] width 366 height 357
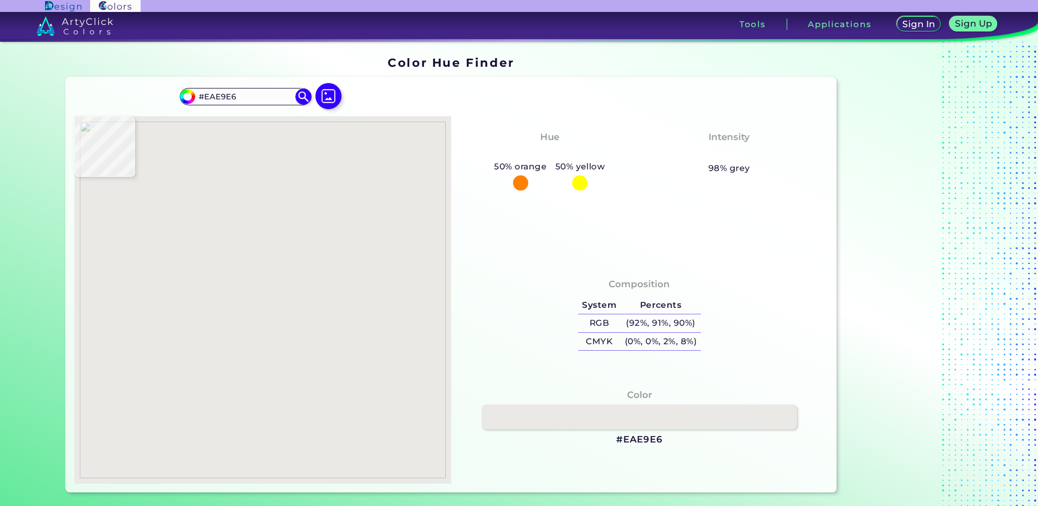
click at [637, 445] on h3 "#EAE9E6" at bounding box center [639, 439] width 47 height 13
click at [250, 272] on img at bounding box center [263, 300] width 366 height 357
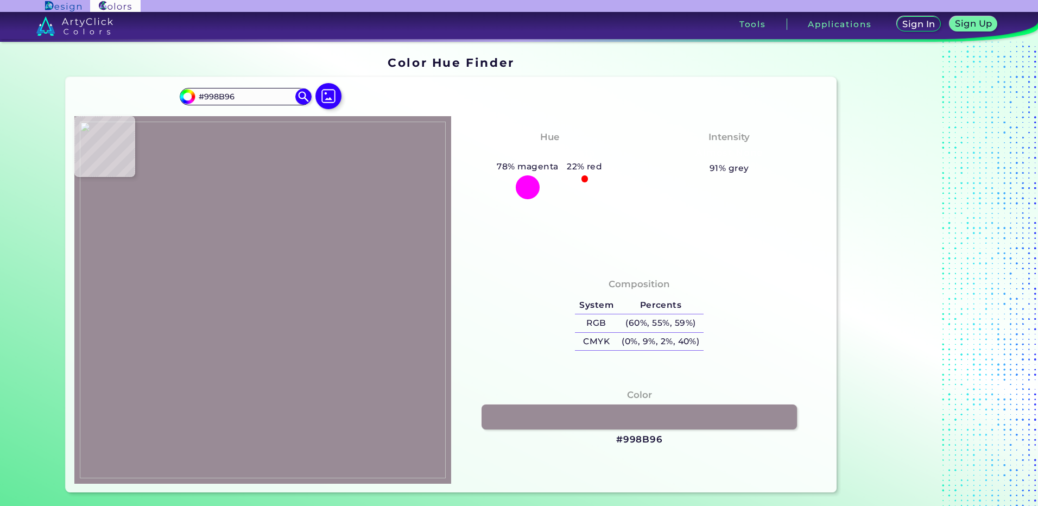
click at [237, 271] on img at bounding box center [263, 300] width 366 height 357
drag, startPoint x: 626, startPoint y: 441, endPoint x: 612, endPoint y: 435, distance: 15.3
click at [626, 441] on h3 "#998B96" at bounding box center [639, 439] width 47 height 13
click at [263, 264] on img at bounding box center [263, 300] width 366 height 357
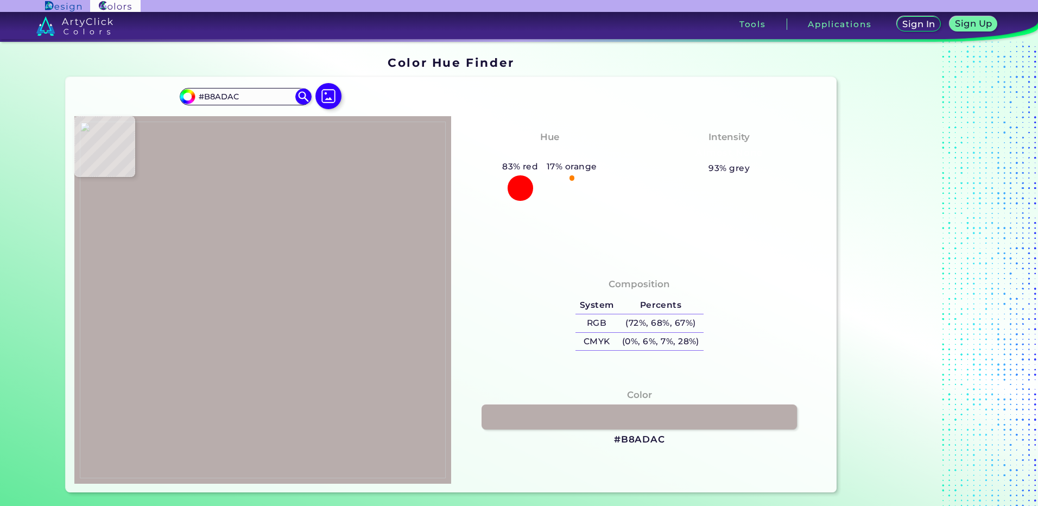
click at [267, 264] on img at bounding box center [263, 300] width 366 height 357
click at [267, 265] on img at bounding box center [263, 300] width 366 height 357
click at [624, 441] on h3 "#B7ADAC" at bounding box center [640, 439] width 50 height 13
click at [245, 269] on img at bounding box center [263, 300] width 366 height 357
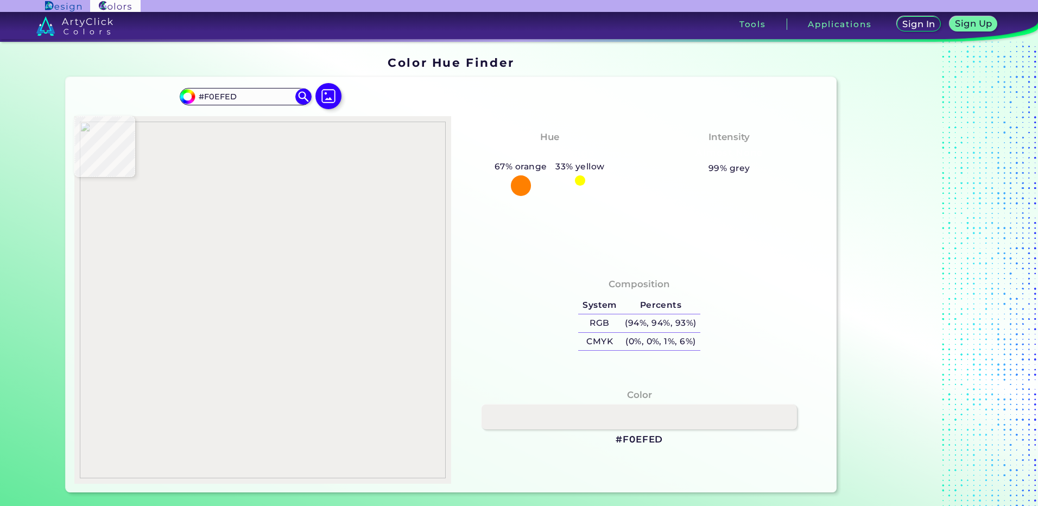
click at [249, 255] on img at bounding box center [263, 300] width 366 height 357
click at [644, 436] on h3 "#F0EFED" at bounding box center [639, 439] width 47 height 13
